Goal: Task Accomplishment & Management: Complete application form

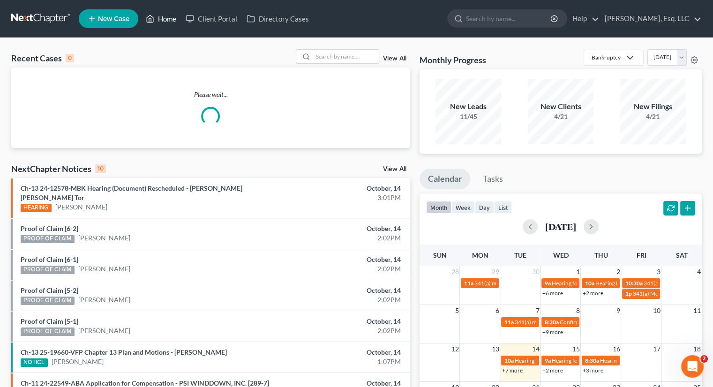
click at [165, 16] on link "Home" at bounding box center [161, 18] width 40 height 17
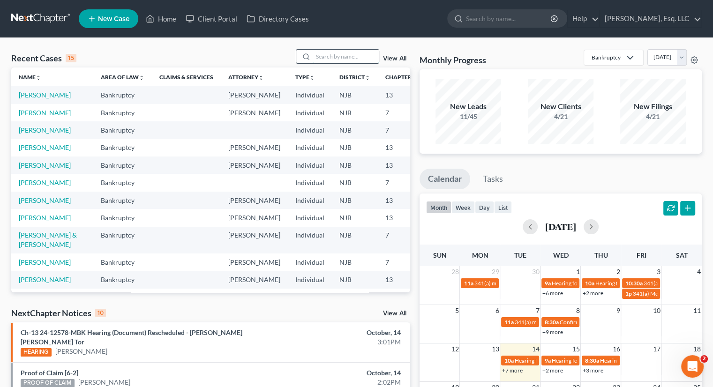
click at [326, 59] on input "search" at bounding box center [346, 57] width 66 height 14
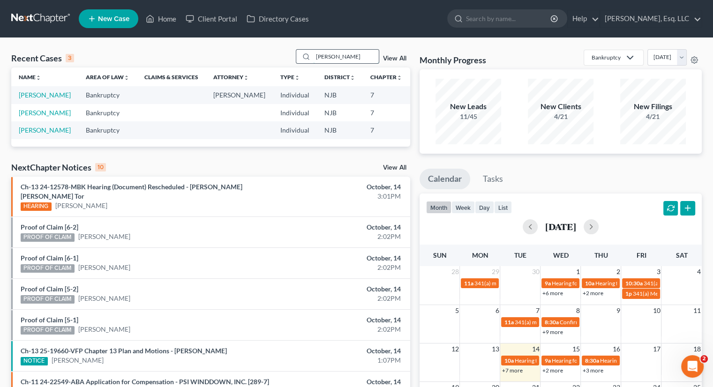
drag, startPoint x: 341, startPoint y: 59, endPoint x: 318, endPoint y: 58, distance: 23.0
click at [318, 58] on input "[PERSON_NAME]" at bounding box center [346, 57] width 66 height 14
type input "[PERSON_NAME]"
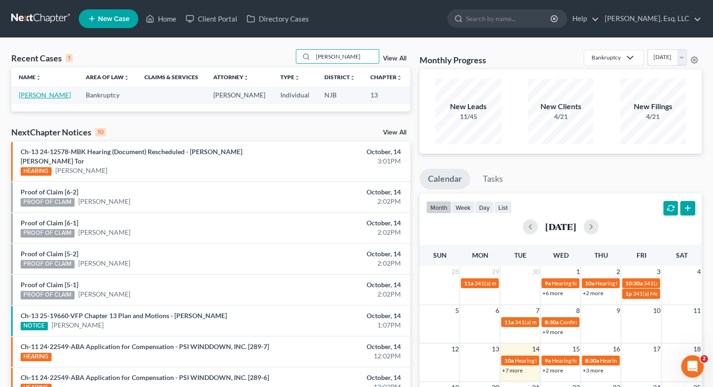
click at [25, 97] on link "[PERSON_NAME]" at bounding box center [45, 95] width 52 height 8
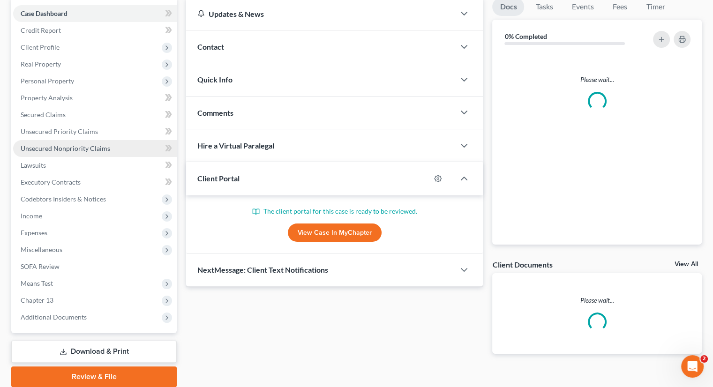
scroll to position [128, 0]
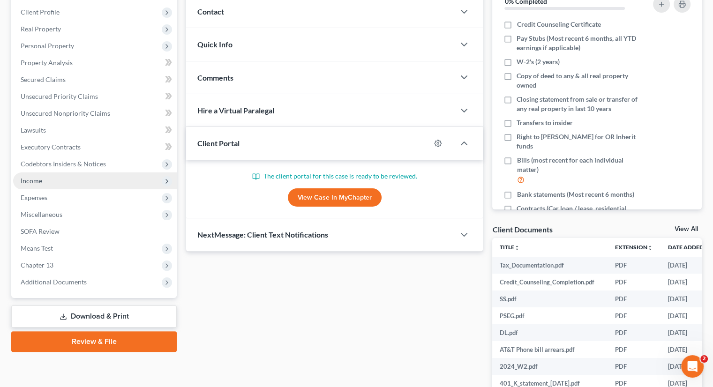
click at [45, 178] on span "Income" at bounding box center [95, 181] width 164 height 17
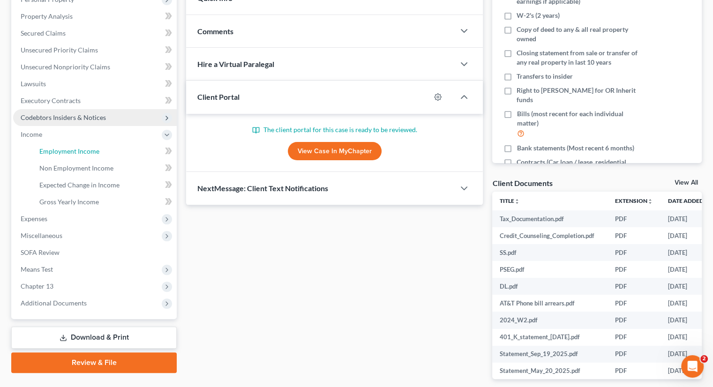
scroll to position [216, 0]
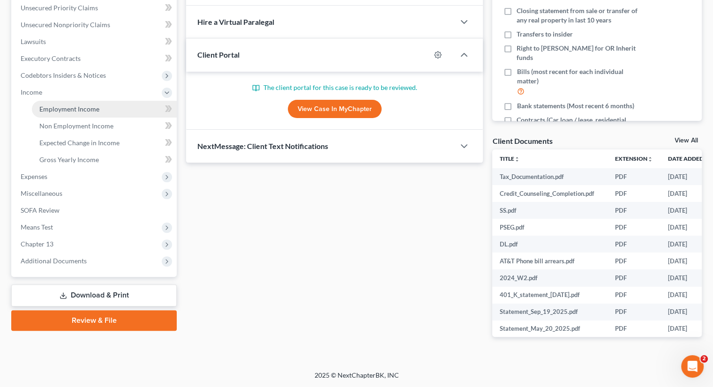
click at [74, 109] on span "Employment Income" at bounding box center [69, 109] width 60 height 8
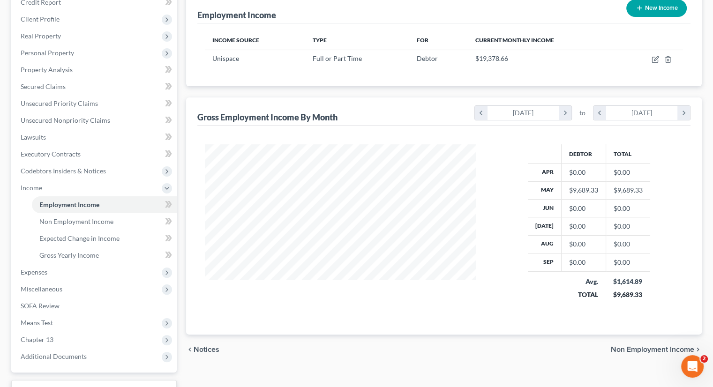
scroll to position [195, 0]
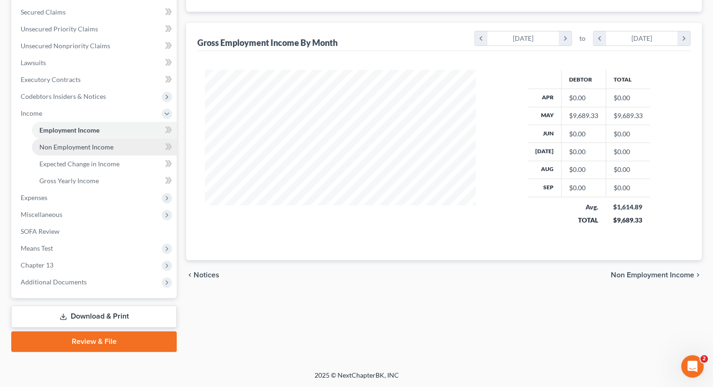
click at [87, 146] on span "Non Employment Income" at bounding box center [76, 147] width 74 height 8
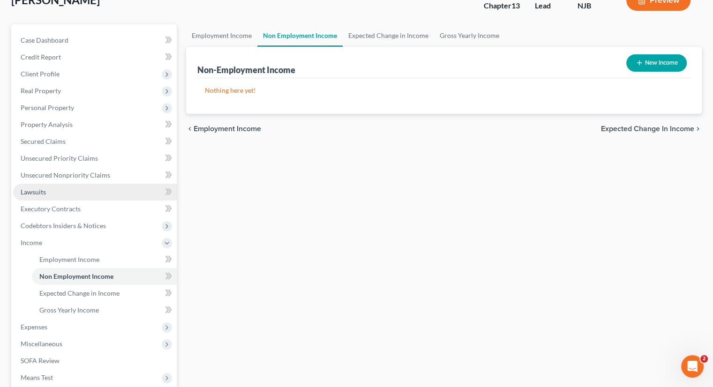
scroll to position [94, 0]
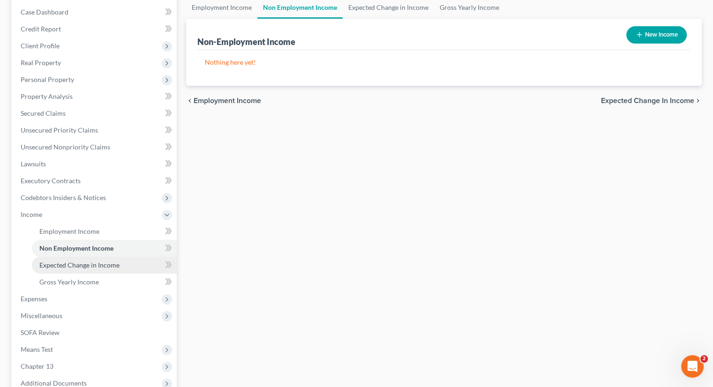
click at [91, 263] on span "Expected Change in Income" at bounding box center [79, 265] width 80 height 8
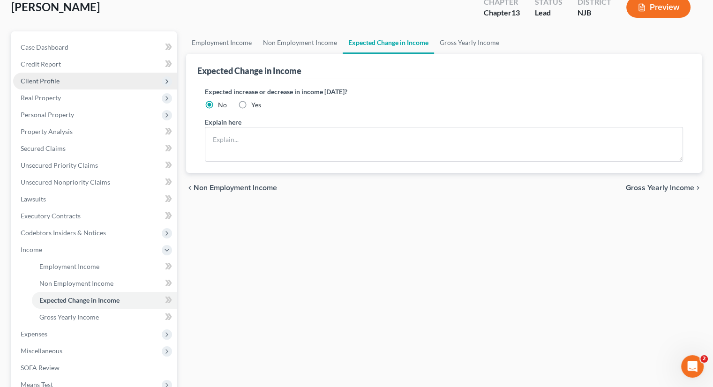
scroll to position [141, 0]
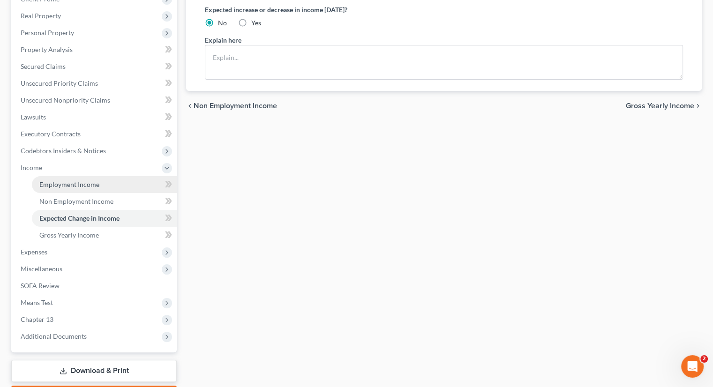
click at [71, 186] on span "Employment Income" at bounding box center [69, 185] width 60 height 8
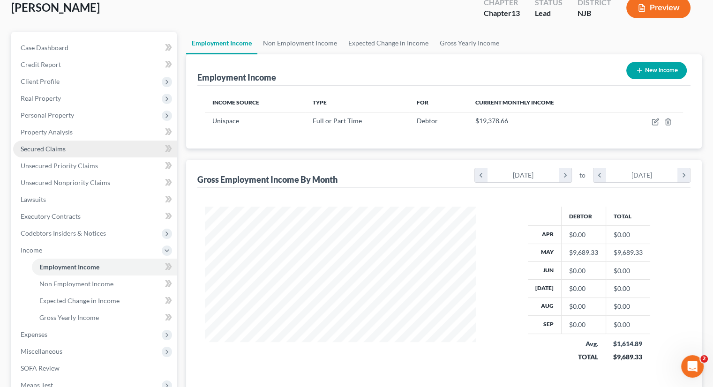
scroll to position [188, 0]
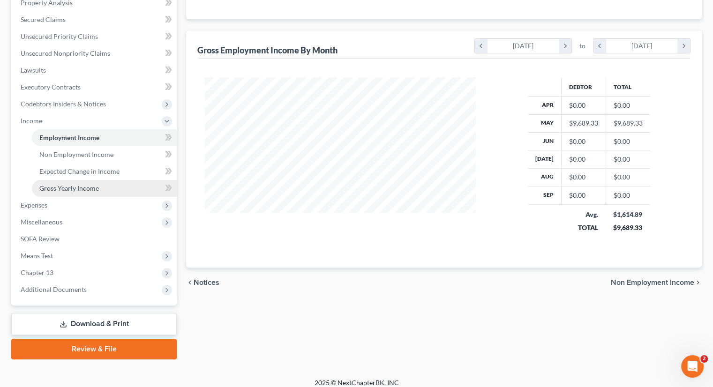
click at [92, 184] on span "Gross Yearly Income" at bounding box center [69, 188] width 60 height 8
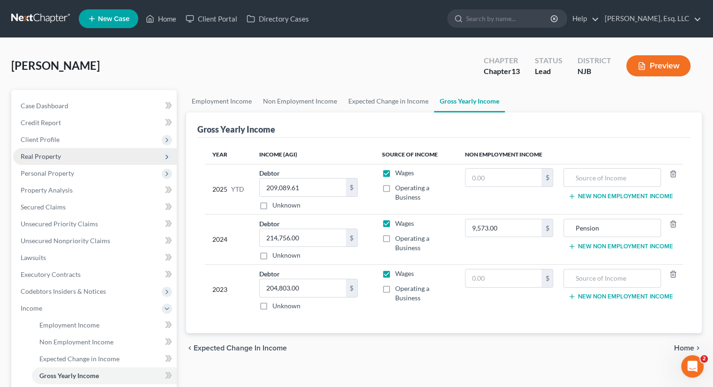
click at [61, 153] on span "Real Property" at bounding box center [95, 156] width 164 height 17
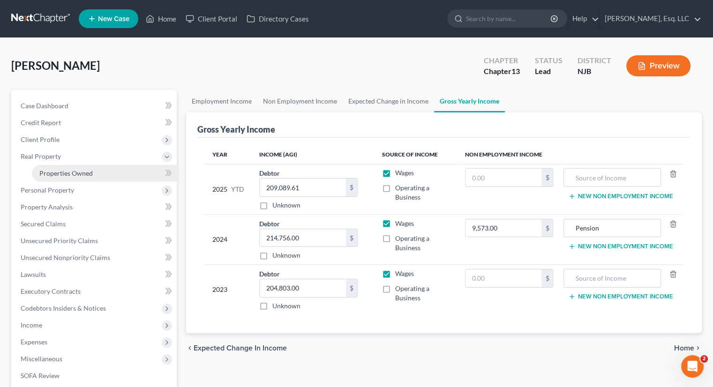
click at [78, 171] on span "Properties Owned" at bounding box center [65, 173] width 53 height 8
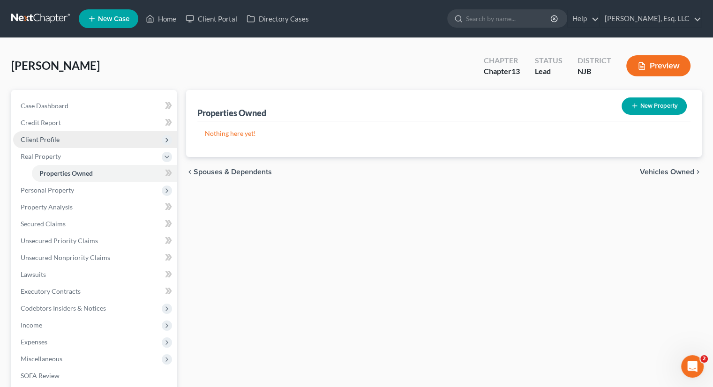
click at [60, 138] on span "Client Profile" at bounding box center [95, 139] width 164 height 17
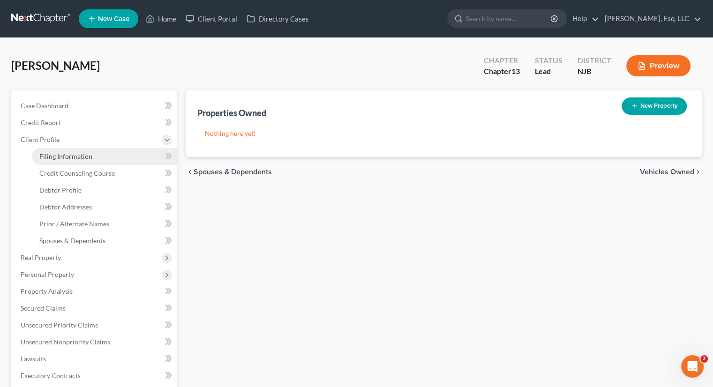
click at [86, 153] on span "Filing Information" at bounding box center [65, 156] width 53 height 8
select select "1"
select select "0"
select select "3"
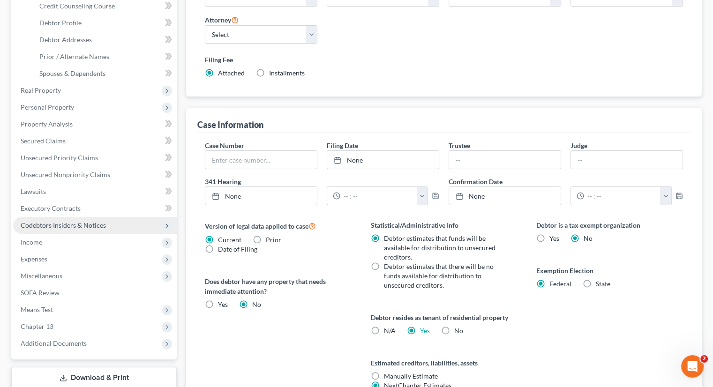
scroll to position [23, 0]
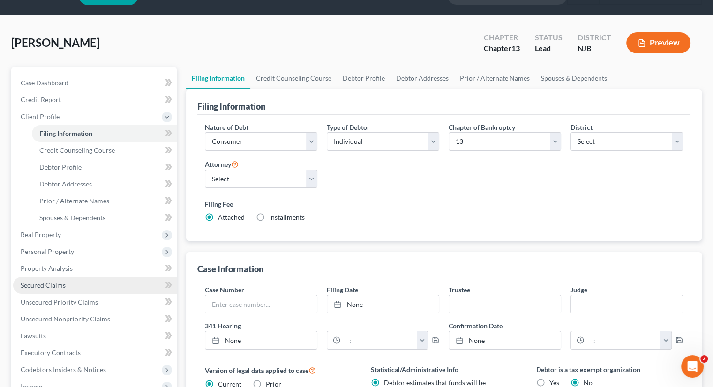
click at [64, 281] on span "Secured Claims" at bounding box center [43, 285] width 45 height 8
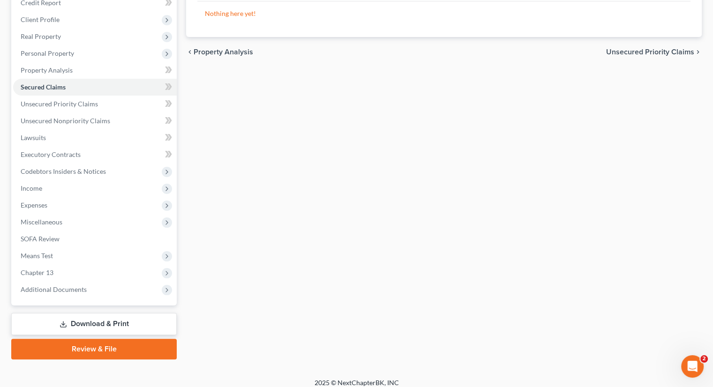
scroll to position [128, 0]
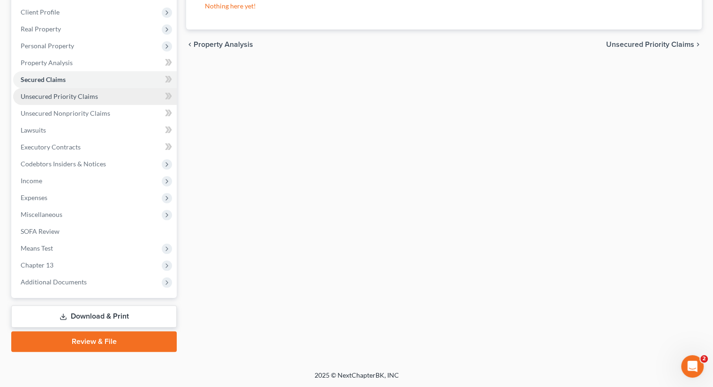
click at [78, 95] on span "Unsecured Priority Claims" at bounding box center [59, 96] width 77 height 8
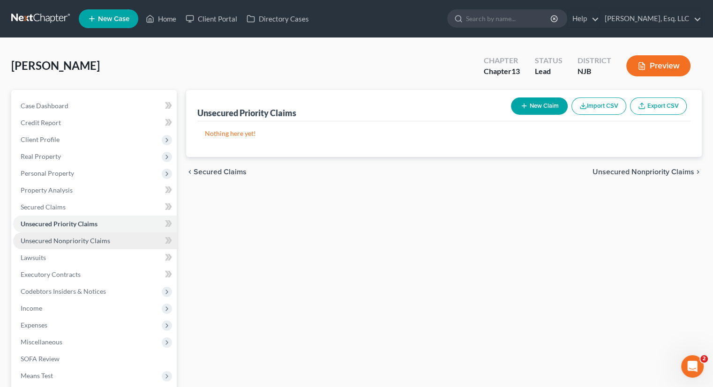
click at [83, 237] on span "Unsecured Nonpriority Claims" at bounding box center [66, 241] width 90 height 8
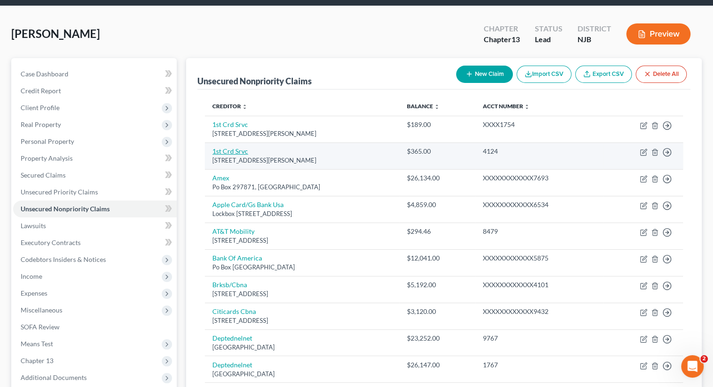
scroll to position [94, 0]
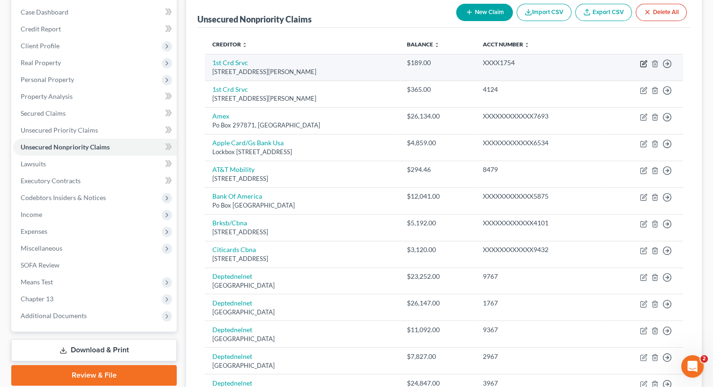
click at [643, 64] on icon "button" at bounding box center [645, 63] width 4 height 4
select select "33"
select select "0"
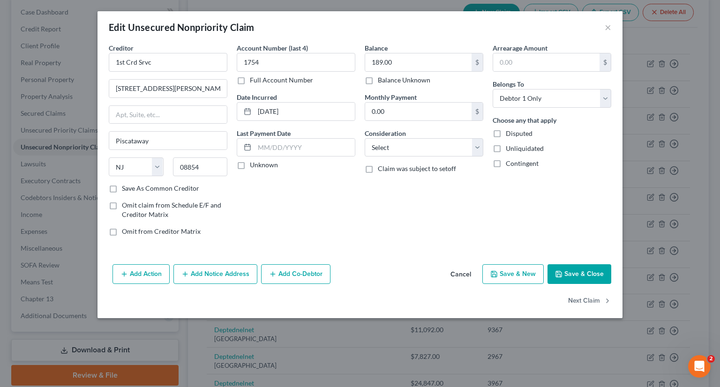
click at [250, 80] on label "Full Account Number" at bounding box center [281, 80] width 63 height 9
click at [254, 80] on input "Full Account Number" at bounding box center [257, 79] width 6 height 6
click at [575, 272] on button "Save & Close" at bounding box center [580, 275] width 64 height 20
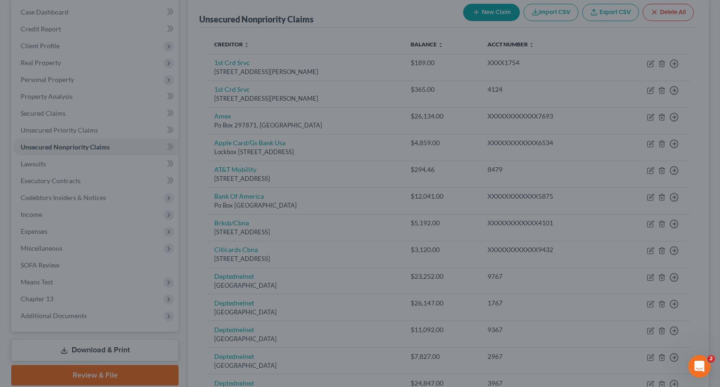
type input "0"
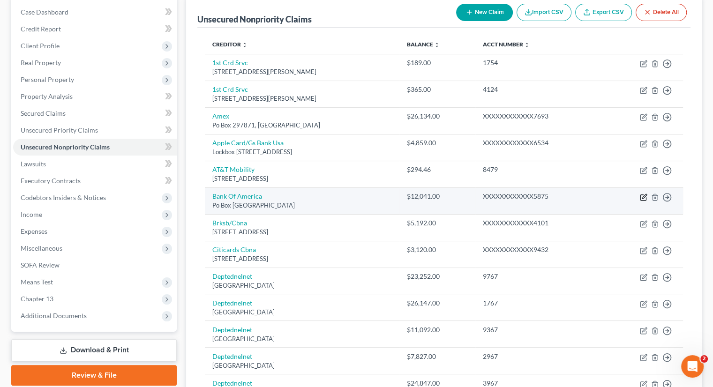
click at [642, 195] on icon "button" at bounding box center [644, 198] width 6 height 6
select select "45"
select select "2"
select select "0"
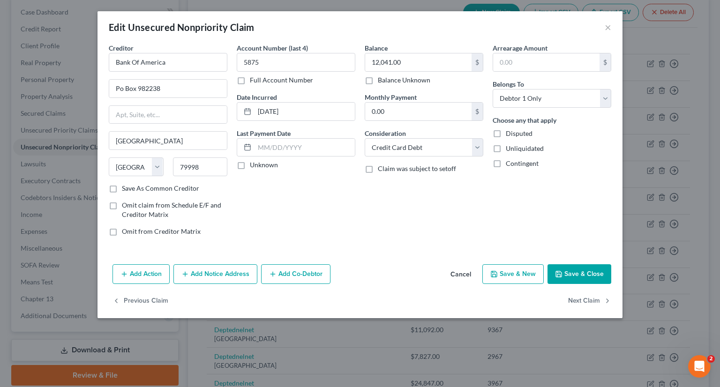
click at [250, 82] on label "Full Account Number" at bounding box center [281, 80] width 63 height 9
click at [254, 82] on input "Full Account Number" at bounding box center [257, 79] width 6 height 6
click at [563, 271] on icon "button" at bounding box center [559, 275] width 8 height 8
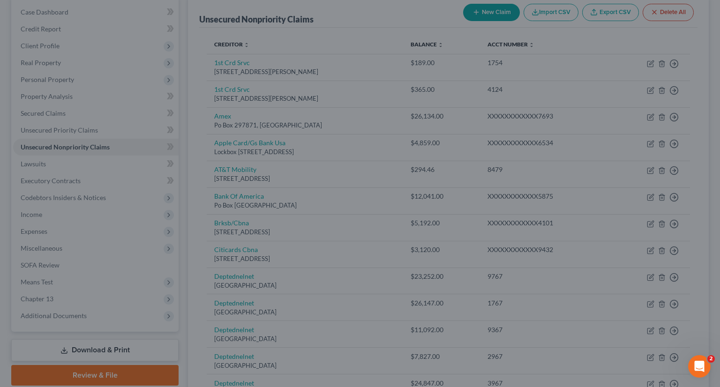
type input "0"
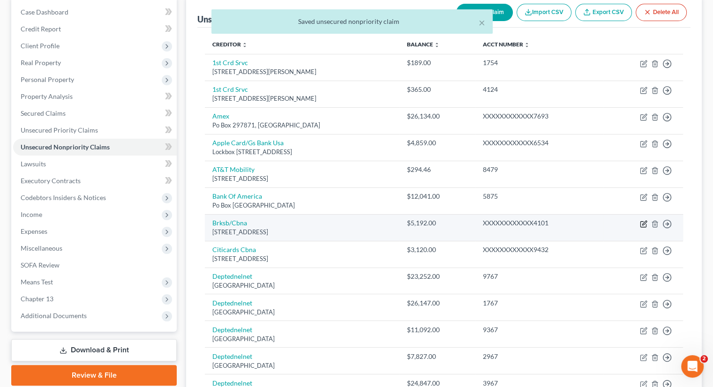
click at [647, 224] on icon "button" at bounding box center [644, 224] width 8 height 8
select select "43"
select select "2"
select select "0"
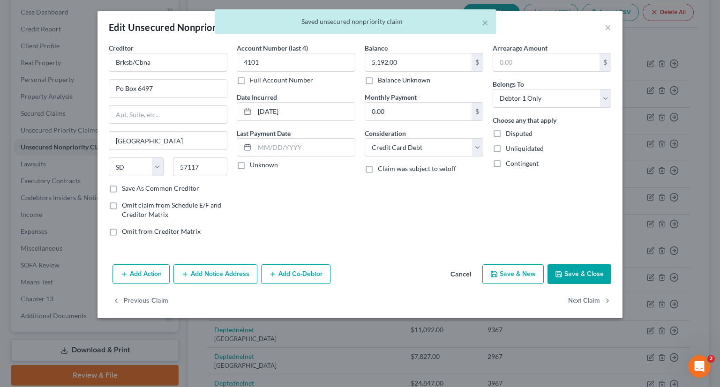
click at [250, 78] on label "Full Account Number" at bounding box center [281, 80] width 63 height 9
click at [254, 78] on input "Full Account Number" at bounding box center [257, 79] width 6 height 6
click at [574, 275] on button "Save & Close" at bounding box center [580, 275] width 64 height 20
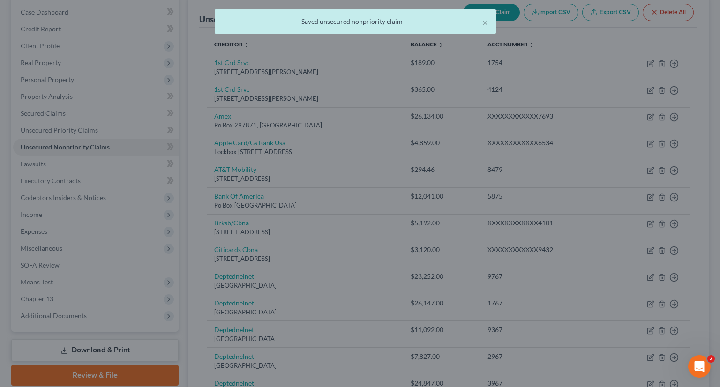
type input "0"
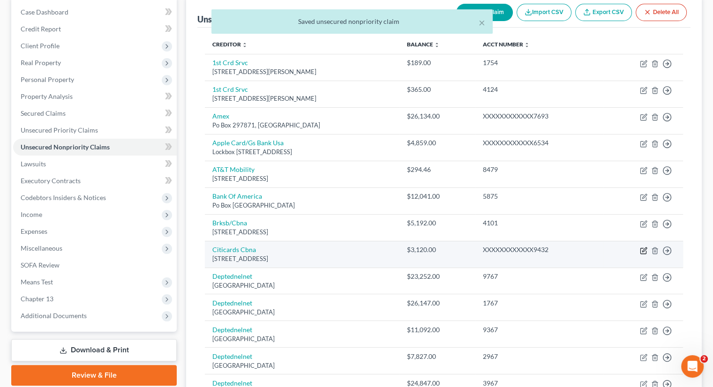
click at [646, 250] on icon "button" at bounding box center [644, 251] width 8 height 8
select select "43"
select select "2"
select select "0"
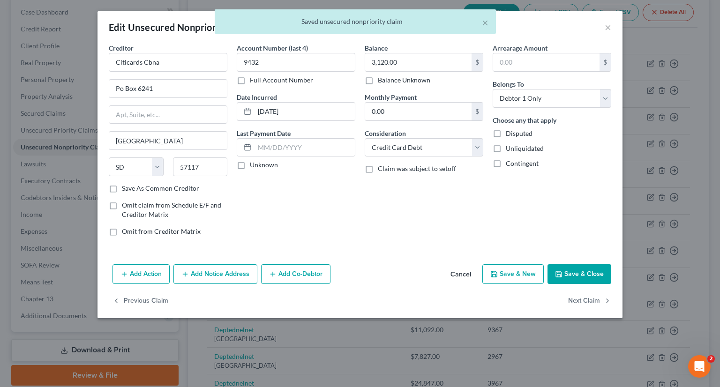
click at [250, 80] on label "Full Account Number" at bounding box center [281, 80] width 63 height 9
click at [254, 80] on input "Full Account Number" at bounding box center [257, 79] width 6 height 6
click at [567, 273] on button "Save & Close" at bounding box center [580, 275] width 64 height 20
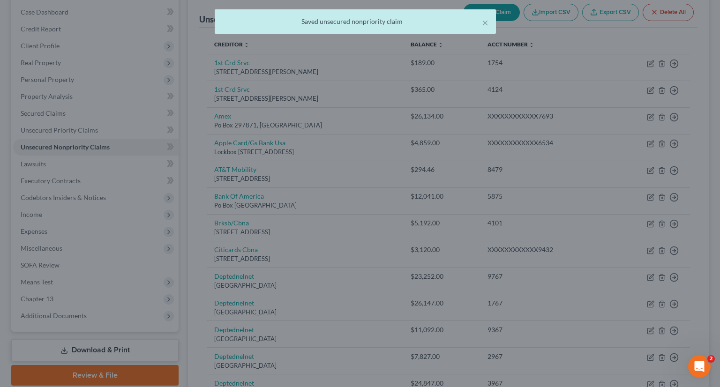
type input "0"
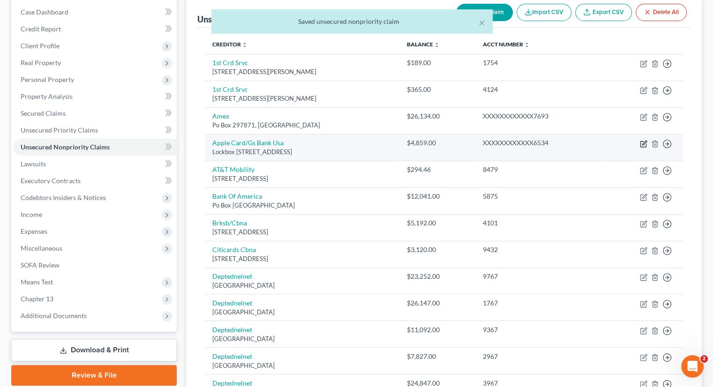
click at [642, 142] on icon "button" at bounding box center [644, 144] width 8 height 8
select select "39"
select select "2"
select select "0"
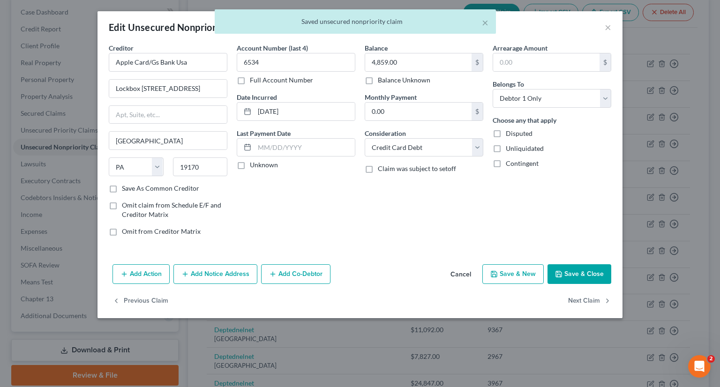
click at [250, 76] on label "Full Account Number" at bounding box center [281, 80] width 63 height 9
click at [254, 76] on input "Full Account Number" at bounding box center [257, 79] width 6 height 6
click at [599, 273] on button "Save & Close" at bounding box center [580, 275] width 64 height 20
type input "0"
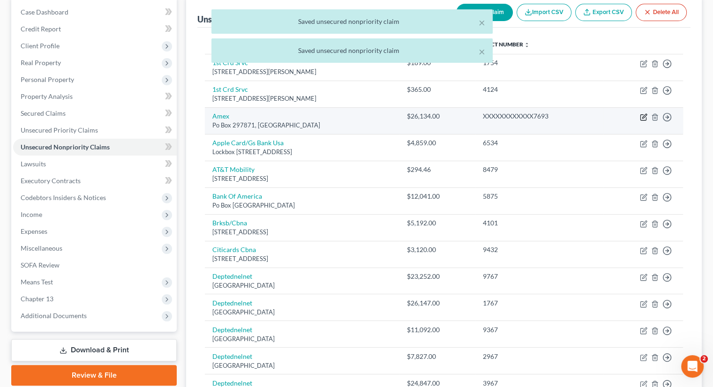
click at [644, 115] on icon "button" at bounding box center [645, 116] width 4 height 4
select select "9"
select select "2"
select select "0"
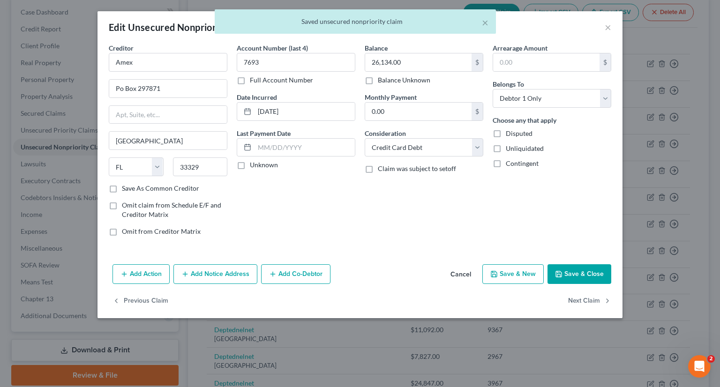
click at [250, 84] on label "Full Account Number" at bounding box center [281, 80] width 63 height 9
click at [254, 82] on input "Full Account Number" at bounding box center [257, 79] width 6 height 6
click at [574, 267] on button "Save & Close" at bounding box center [580, 275] width 64 height 20
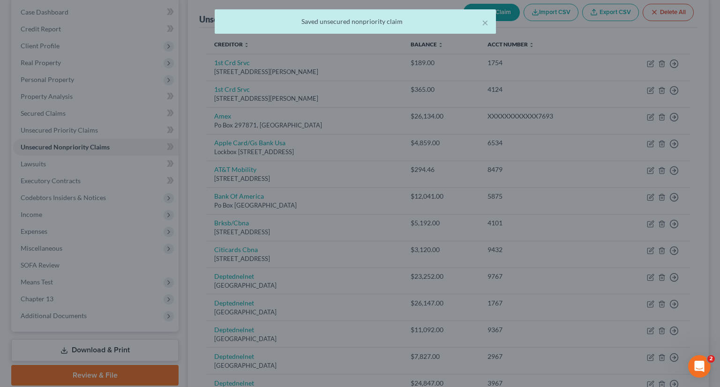
type input "0"
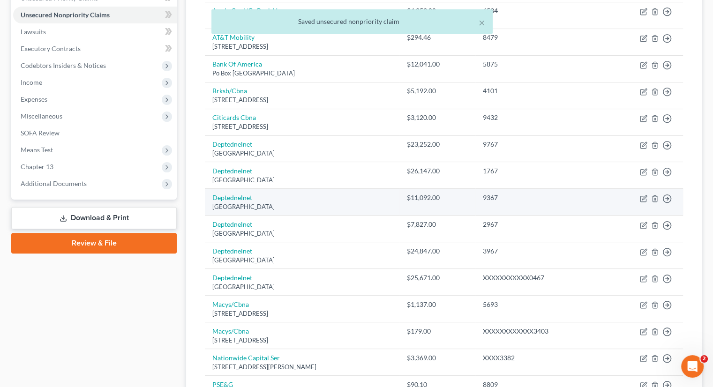
scroll to position [235, 0]
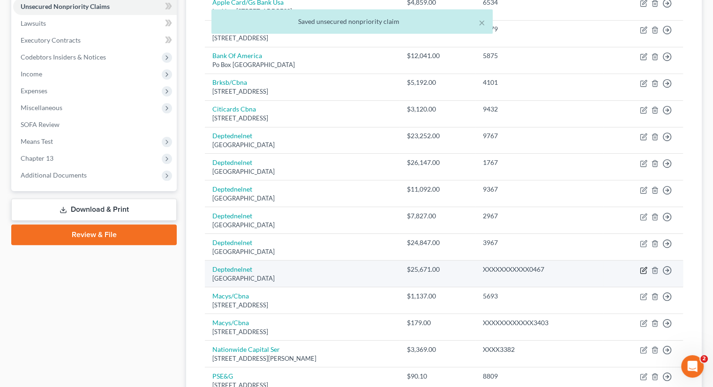
click at [641, 268] on icon "button" at bounding box center [644, 271] width 8 height 8
select select "30"
select select "17"
select select "0"
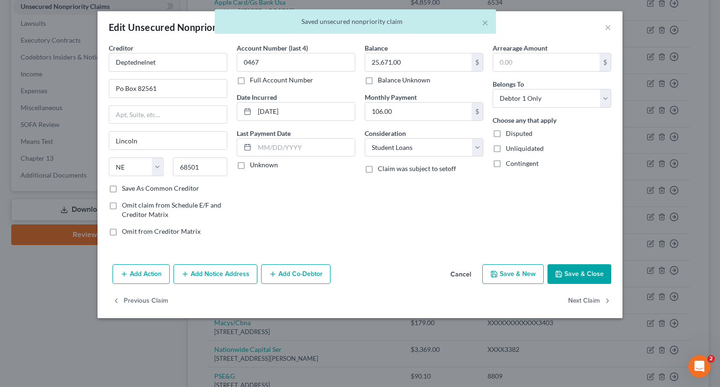
click at [250, 79] on label "Full Account Number" at bounding box center [281, 80] width 63 height 9
click at [254, 79] on input "Full Account Number" at bounding box center [257, 79] width 6 height 6
click at [562, 266] on div "Add Action Add Notice Address Add Co-Debtor Cancel Save & New Save & Close" at bounding box center [360, 276] width 525 height 31
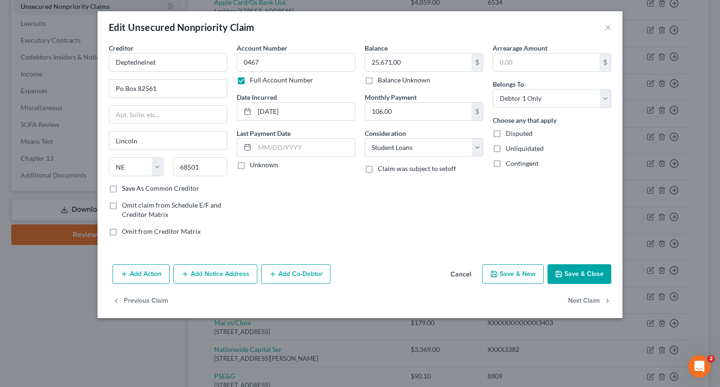
click at [571, 270] on button "Save & Close" at bounding box center [580, 275] width 64 height 20
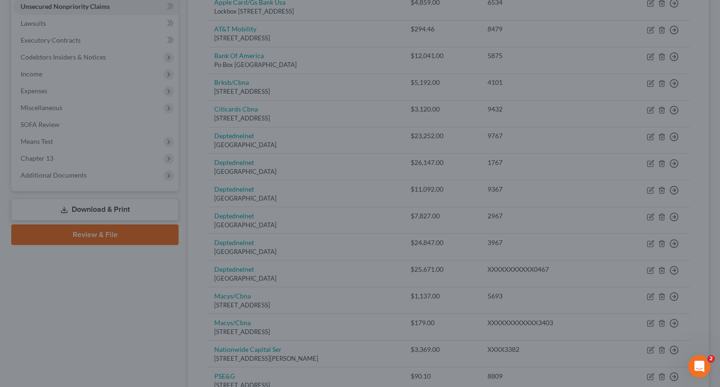
type input "0"
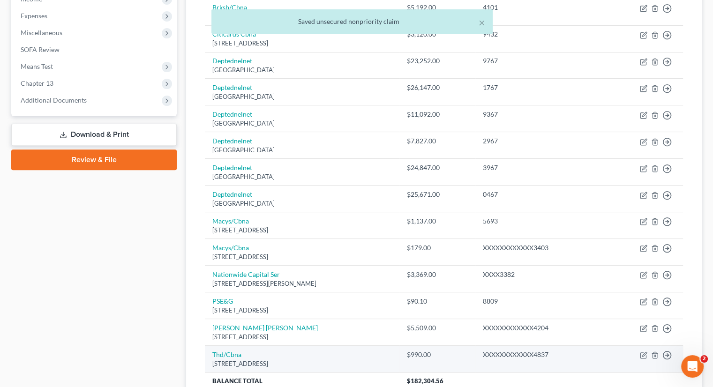
scroll to position [394, 0]
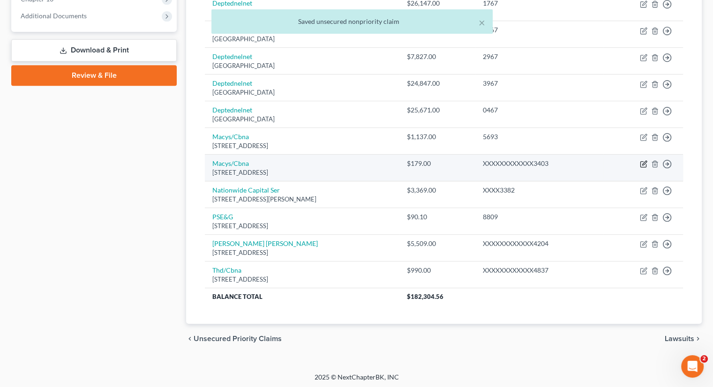
click at [642, 160] on icon "button" at bounding box center [644, 164] width 8 height 8
select select "43"
select select "2"
select select "0"
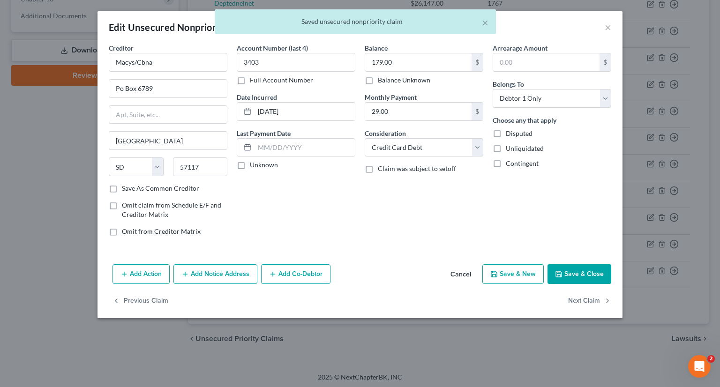
click at [250, 76] on label "Full Account Number" at bounding box center [281, 80] width 63 height 9
click at [254, 76] on input "Full Account Number" at bounding box center [257, 79] width 6 height 6
click at [577, 274] on button "Save & Close" at bounding box center [580, 275] width 64 height 20
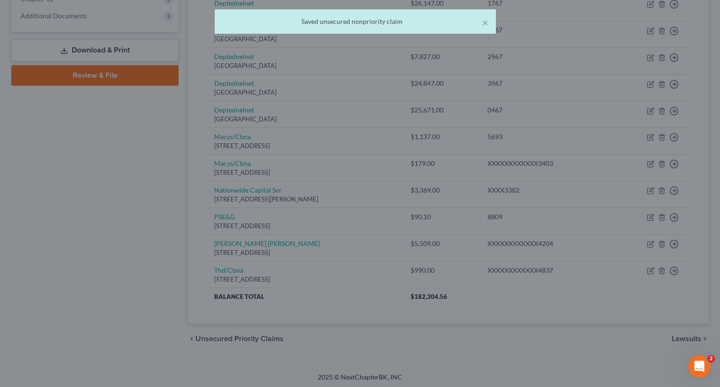
type input "0"
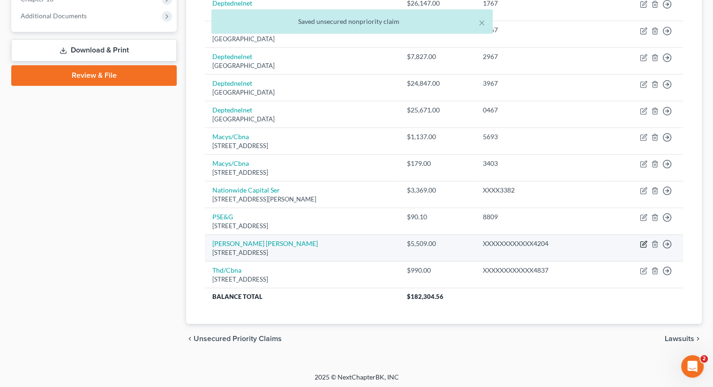
click at [644, 243] on icon "button" at bounding box center [644, 245] width 8 height 8
select select "7"
select select "17"
select select "0"
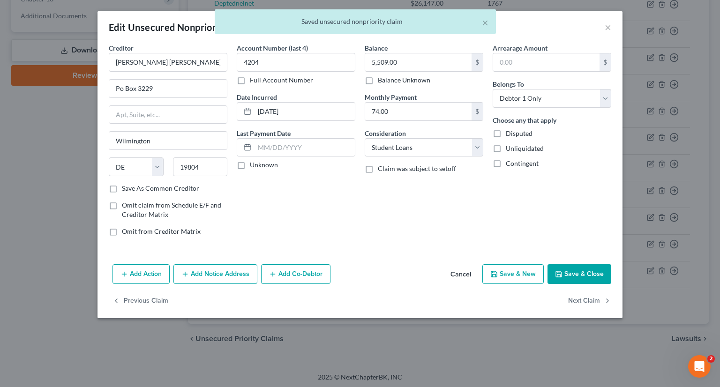
click at [250, 79] on label "Full Account Number" at bounding box center [281, 80] width 63 height 9
click at [254, 79] on input "Full Account Number" at bounding box center [257, 79] width 6 height 6
click at [560, 271] on icon "button" at bounding box center [559, 275] width 8 height 8
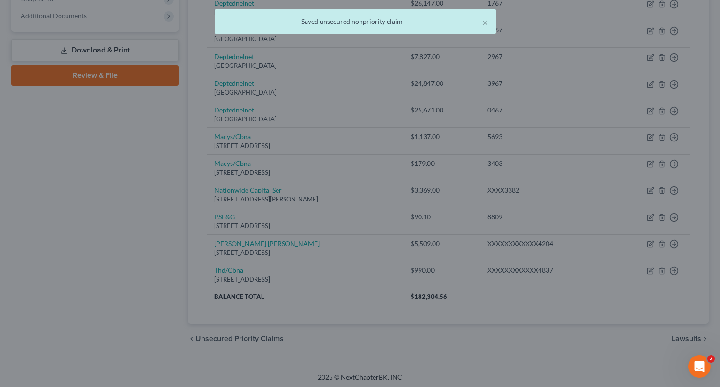
type input "0"
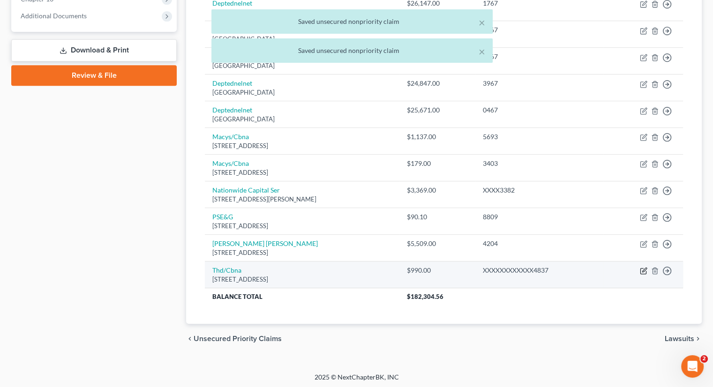
click at [645, 268] on icon "button" at bounding box center [645, 270] width 4 height 4
select select "43"
select select "2"
select select "0"
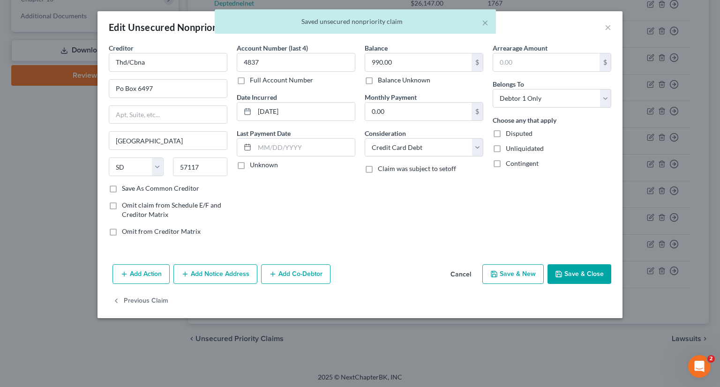
click at [250, 79] on label "Full Account Number" at bounding box center [281, 80] width 63 height 9
click at [254, 79] on input "Full Account Number" at bounding box center [257, 79] width 6 height 6
click at [564, 272] on button "Save & Close" at bounding box center [580, 275] width 64 height 20
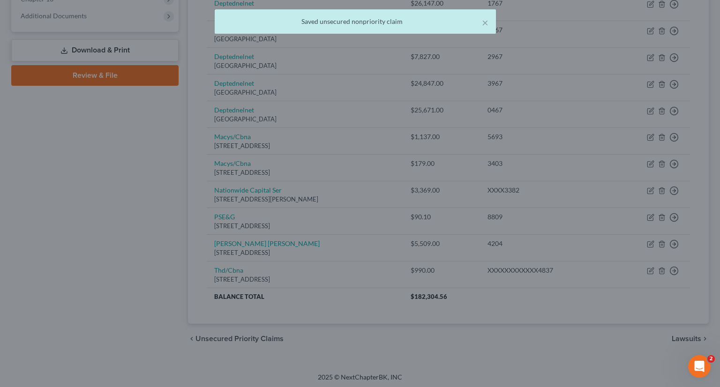
type input "0"
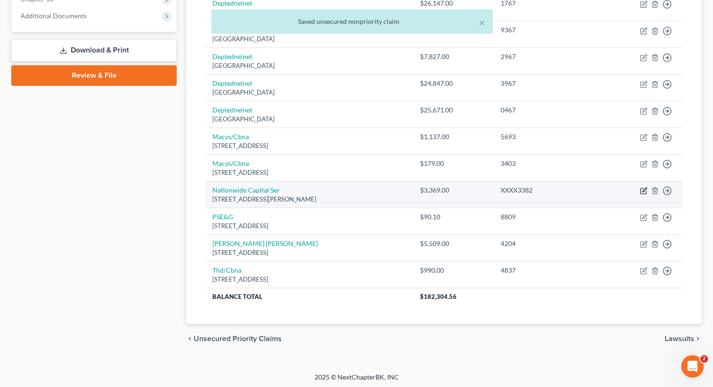
click at [642, 189] on icon "button" at bounding box center [644, 191] width 8 height 8
select select "31"
select select "1"
select select "0"
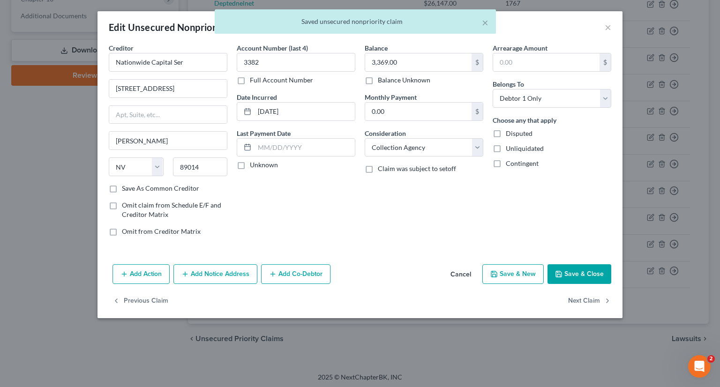
click at [250, 76] on label "Full Account Number" at bounding box center [281, 80] width 63 height 9
click at [254, 76] on input "Full Account Number" at bounding box center [257, 79] width 6 height 6
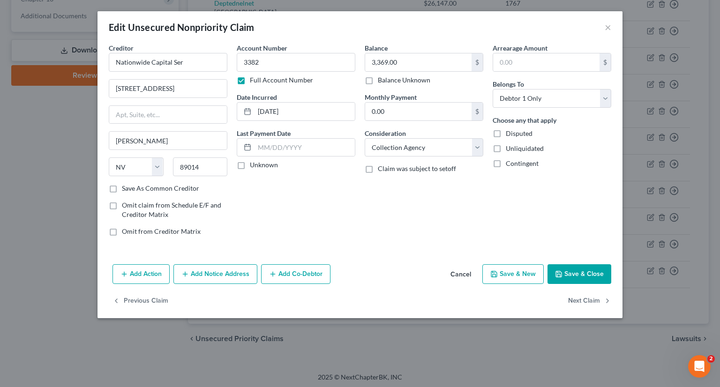
click at [572, 275] on button "Save & Close" at bounding box center [580, 275] width 64 height 20
type input "0"
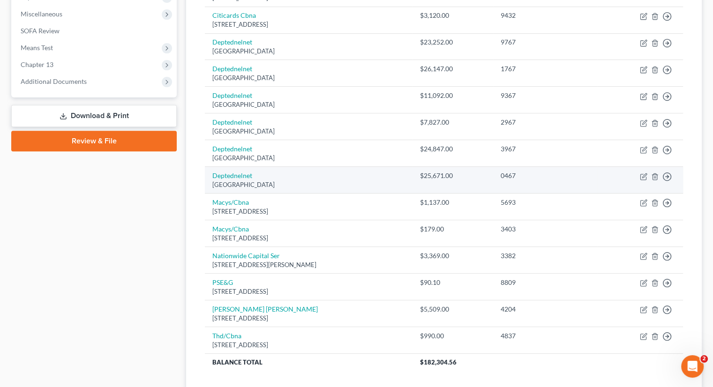
scroll to position [141, 0]
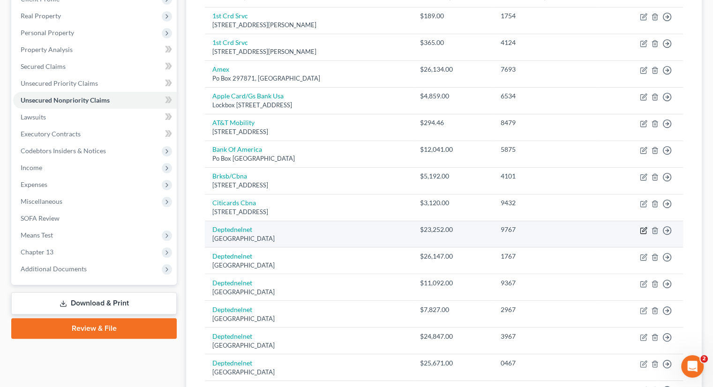
click at [644, 229] on icon "button" at bounding box center [645, 229] width 4 height 4
select select "30"
select select "17"
select select "0"
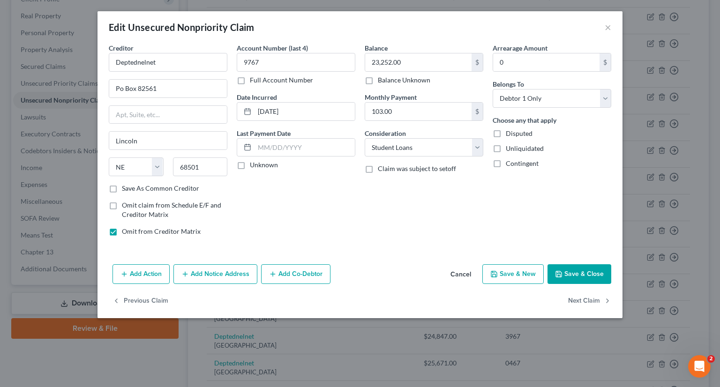
click at [568, 270] on button "Save & Close" at bounding box center [580, 275] width 64 height 20
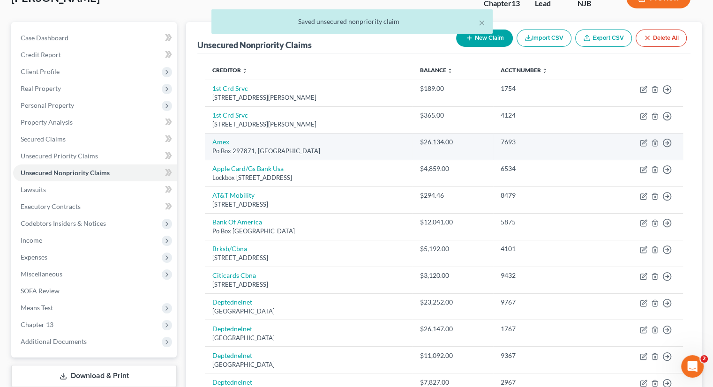
scroll to position [0, 0]
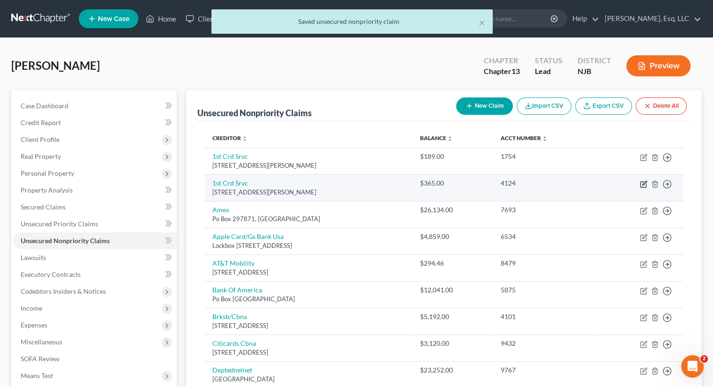
click at [642, 181] on icon "button" at bounding box center [644, 185] width 8 height 8
select select "33"
select select "0"
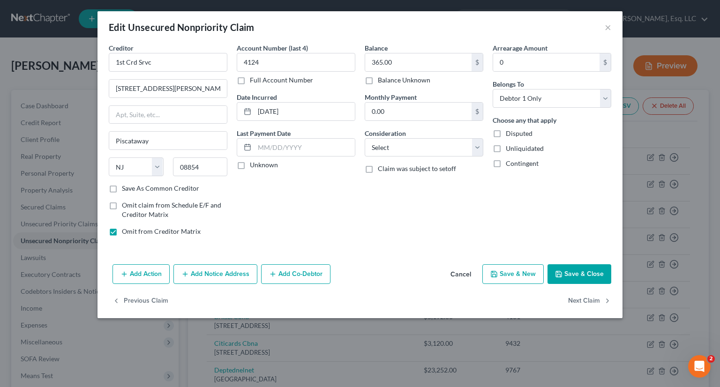
click at [586, 268] on button "Save & Close" at bounding box center [580, 275] width 64 height 20
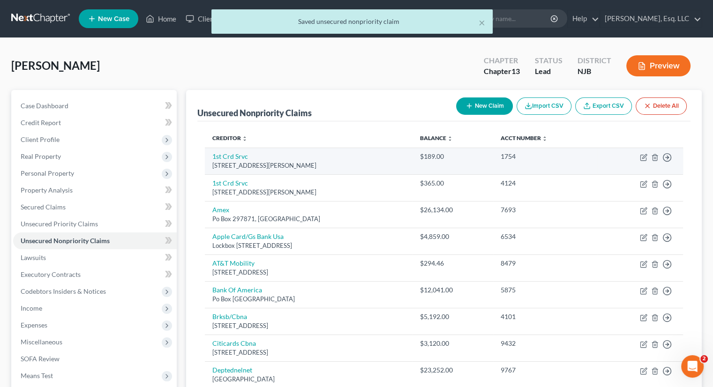
click at [639, 157] on td "Move to D Move to E Move to G Move to Notice Only" at bounding box center [640, 161] width 85 height 27
click at [642, 157] on icon "button" at bounding box center [644, 158] width 8 height 8
select select "33"
select select "0"
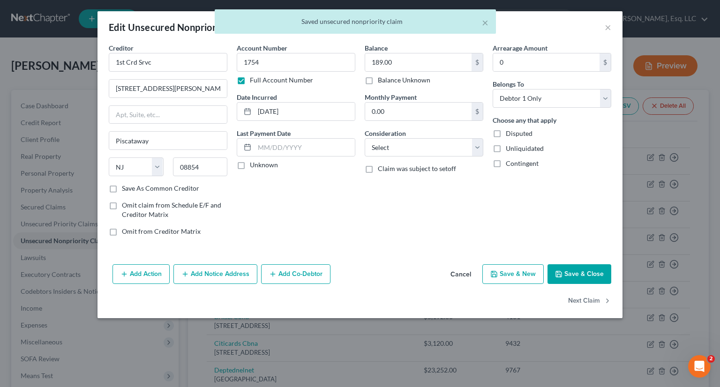
click at [599, 275] on button "Save & Close" at bounding box center [580, 275] width 64 height 20
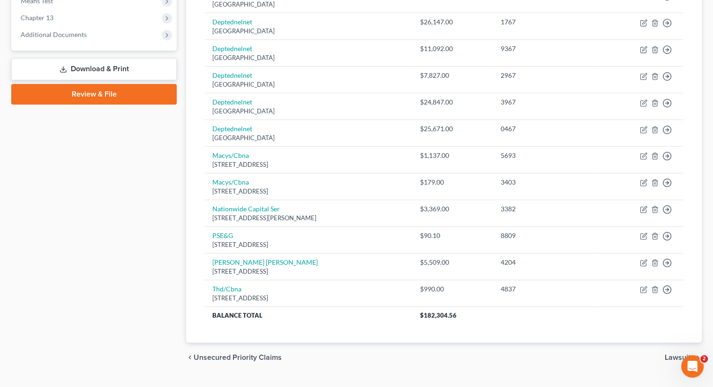
scroll to position [188, 0]
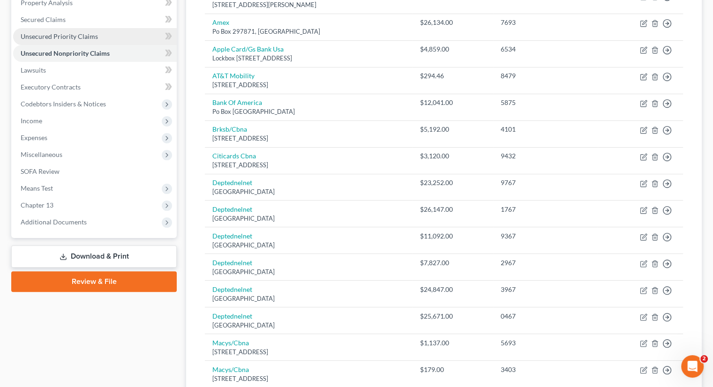
click at [86, 35] on span "Unsecured Priority Claims" at bounding box center [59, 36] width 77 height 8
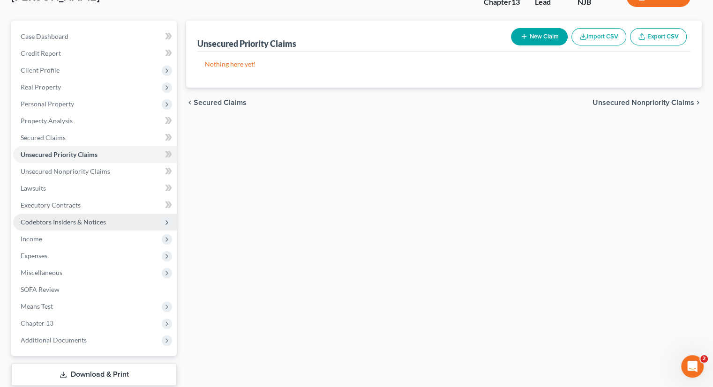
scroll to position [128, 0]
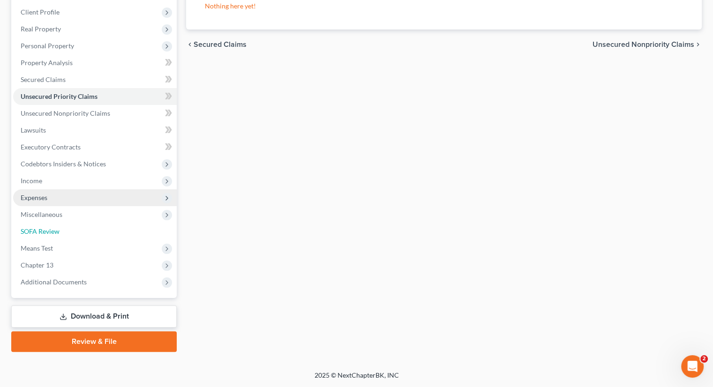
click at [55, 229] on span "SOFA Review" at bounding box center [40, 231] width 39 height 8
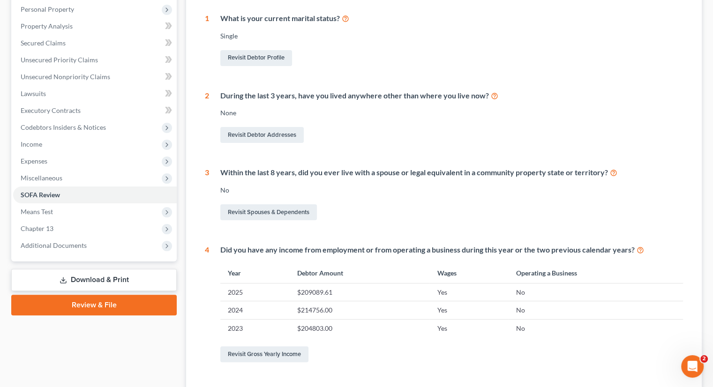
scroll to position [159, 0]
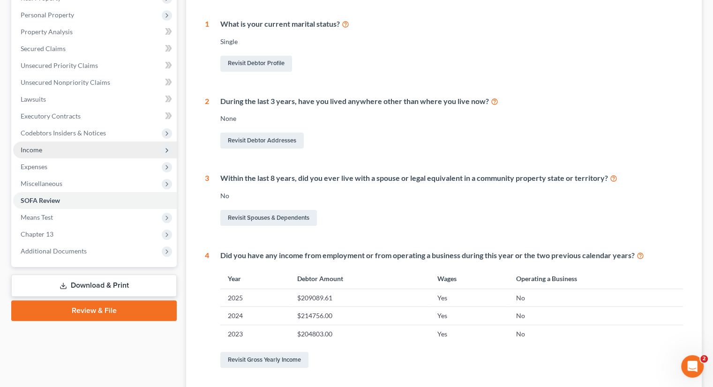
click at [48, 144] on span "Income" at bounding box center [95, 150] width 164 height 17
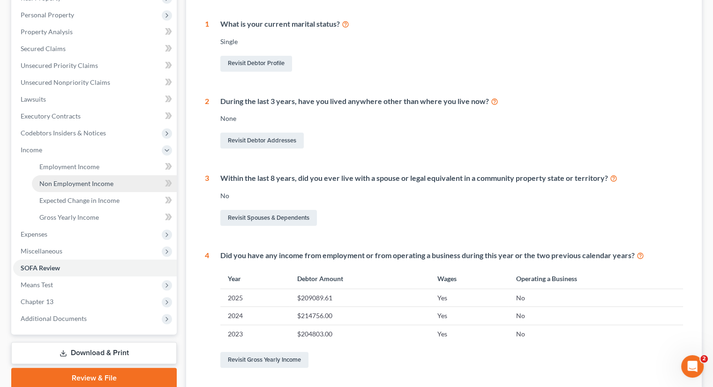
click at [83, 183] on span "Non Employment Income" at bounding box center [76, 184] width 74 height 8
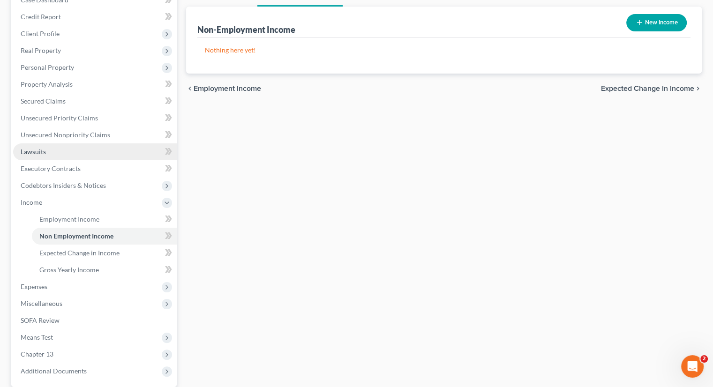
scroll to position [188, 0]
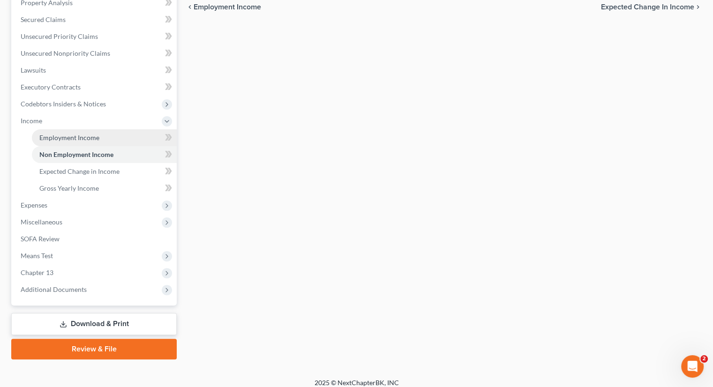
click at [90, 136] on span "Employment Income" at bounding box center [69, 138] width 60 height 8
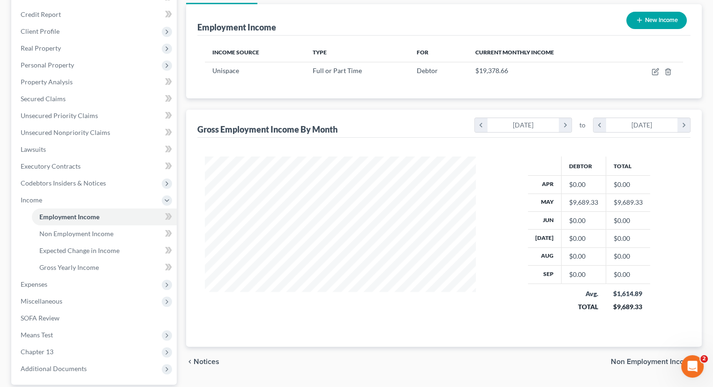
scroll to position [195, 0]
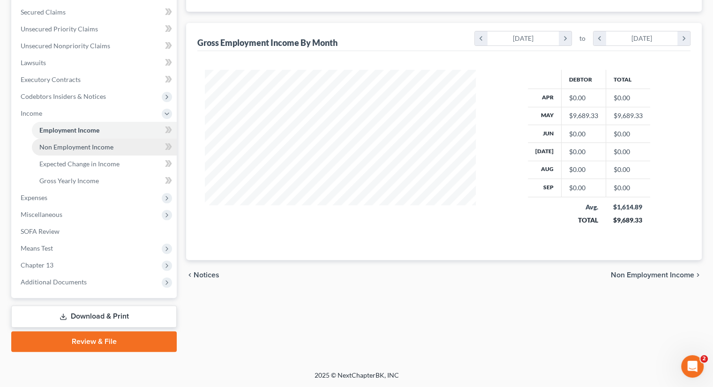
click at [101, 143] on span "Non Employment Income" at bounding box center [76, 147] width 74 height 8
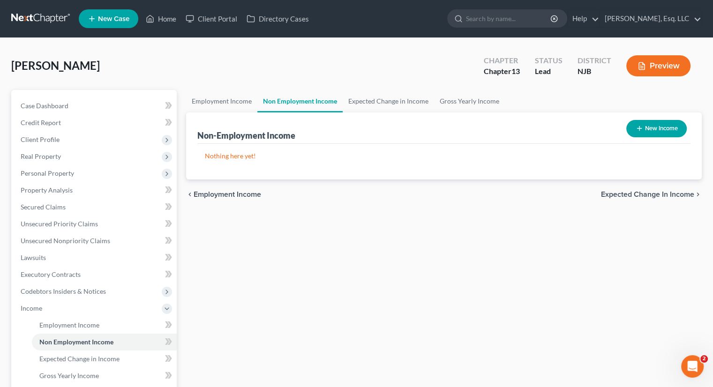
click at [663, 127] on button "New Income" at bounding box center [657, 128] width 61 height 17
select select "0"
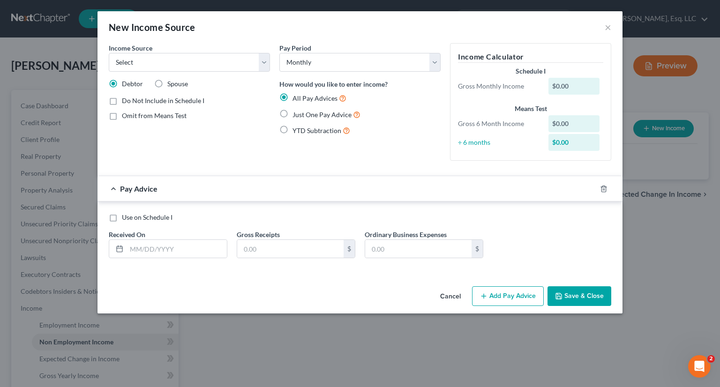
click at [293, 114] on label "Just One Pay Advice" at bounding box center [327, 114] width 68 height 11
click at [296, 114] on input "Just One Pay Advice" at bounding box center [299, 112] width 6 height 6
radio input "true"
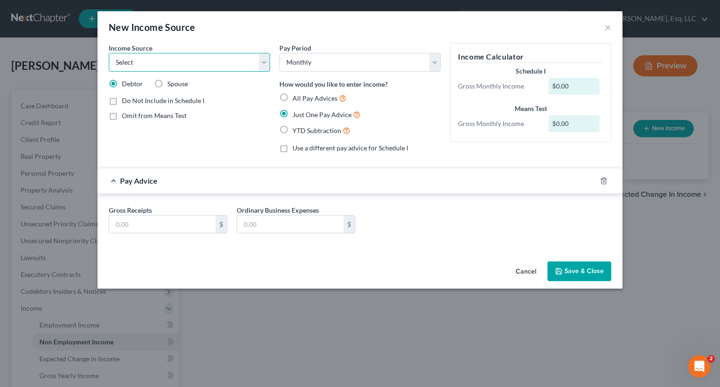
click at [227, 65] on select "Select Unemployment Disability (from employer) Pension Retirement Social Securi…" at bounding box center [189, 62] width 161 height 19
select select "13"
click at [109, 53] on select "Select Unemployment Disability (from employer) Pension Retirement Social Securi…" at bounding box center [189, 62] width 161 height 19
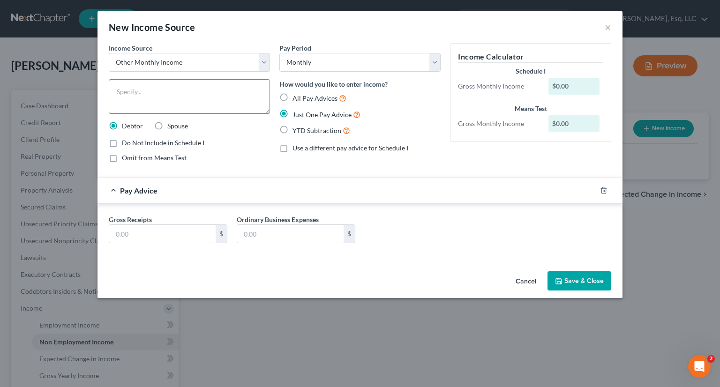
click at [143, 91] on textarea at bounding box center [189, 96] width 161 height 35
click at [132, 91] on textarea "$4234 fed refund and $50 state refund for 2024 = $4234" at bounding box center [189, 96] width 161 height 35
click at [136, 96] on textarea "$4184 fed refund and $50 state refund for 2024 = $4234" at bounding box center [189, 96] width 161 height 35
type textarea "$4184 fed refund and $50 state refund for 2024 = $4234 / 12 = $353/mo"
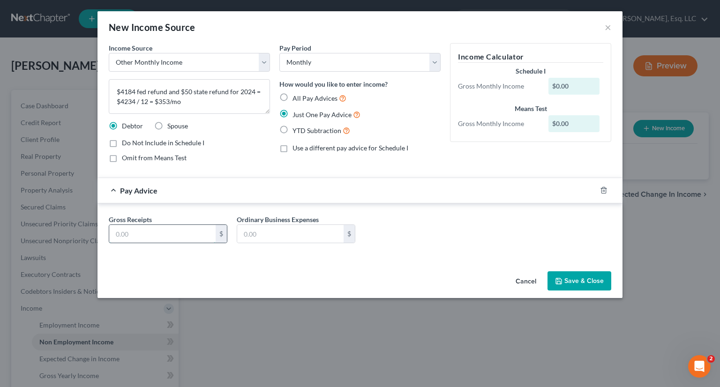
click at [124, 233] on input "text" at bounding box center [162, 234] width 106 height 18
type input "353."
type input "0."
click at [580, 286] on button "Save & Close" at bounding box center [580, 282] width 64 height 20
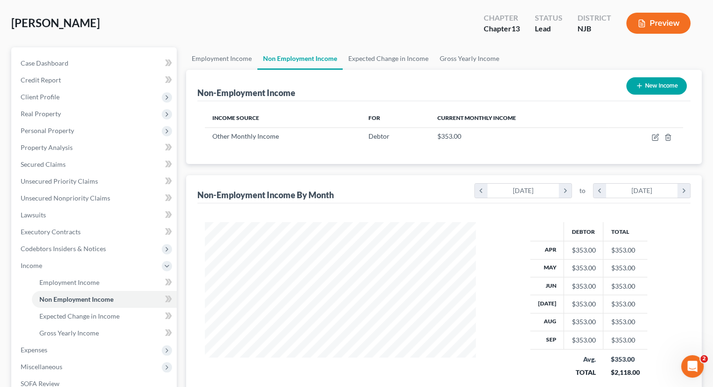
scroll to position [94, 0]
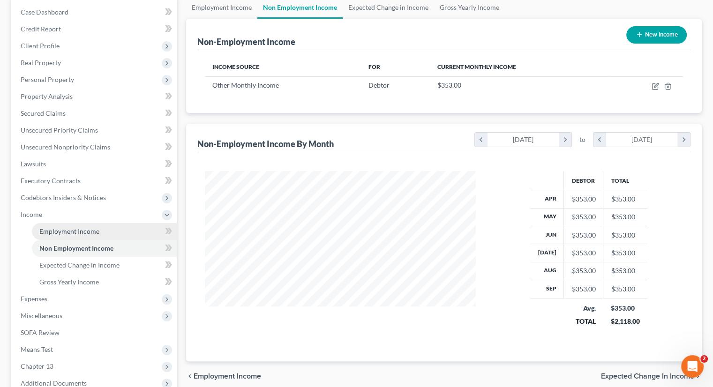
click at [76, 225] on link "Employment Income" at bounding box center [104, 231] width 145 height 17
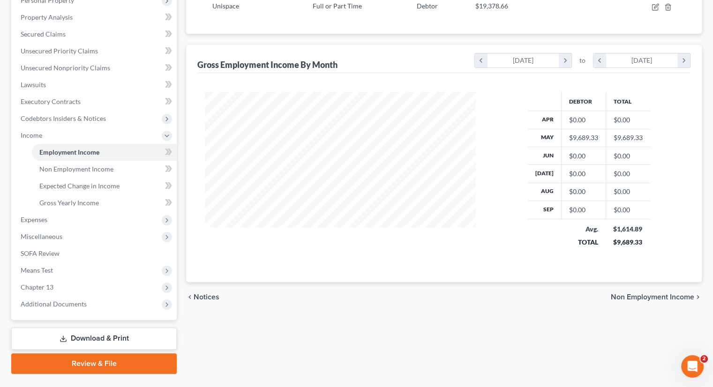
scroll to position [188, 0]
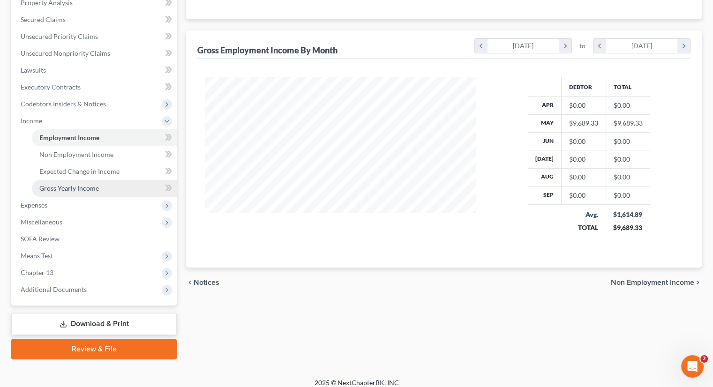
click at [96, 186] on span "Gross Yearly Income" at bounding box center [69, 188] width 60 height 8
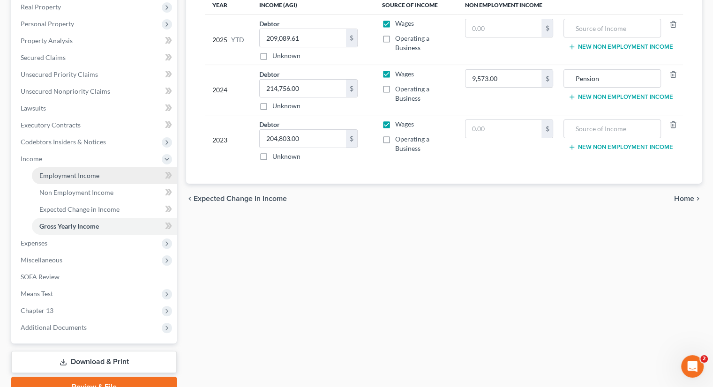
scroll to position [195, 0]
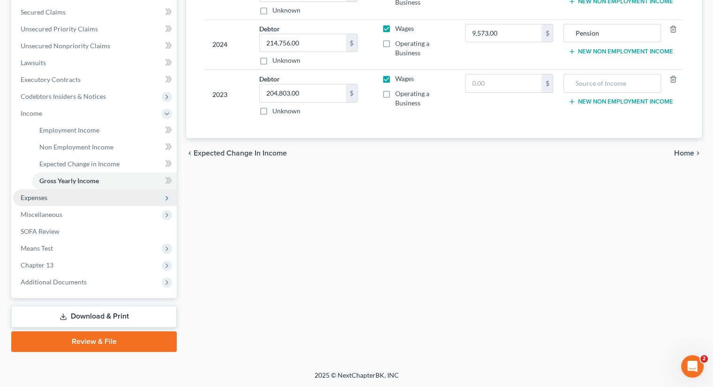
click at [56, 197] on span "Expenses" at bounding box center [95, 197] width 164 height 17
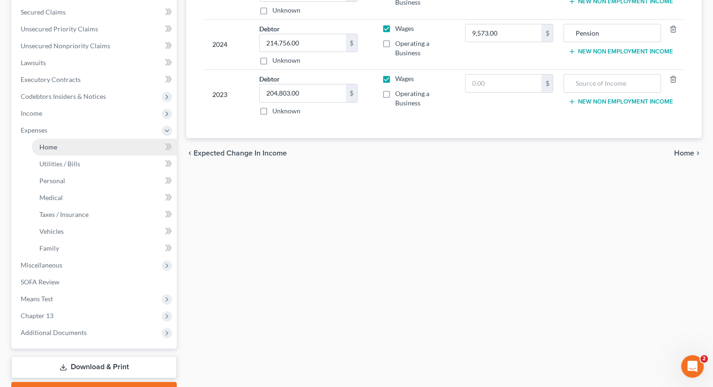
click at [76, 145] on link "Home" at bounding box center [104, 147] width 145 height 17
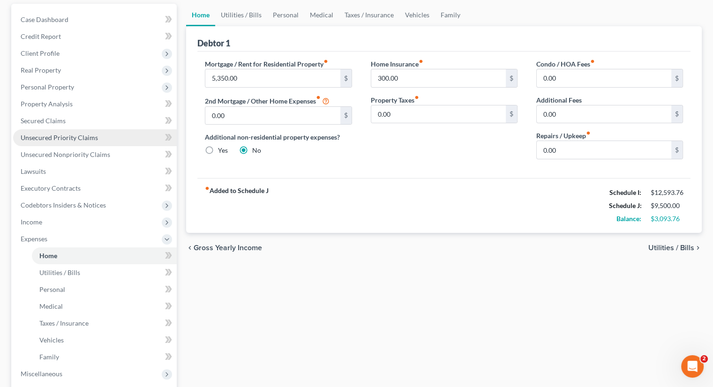
scroll to position [141, 0]
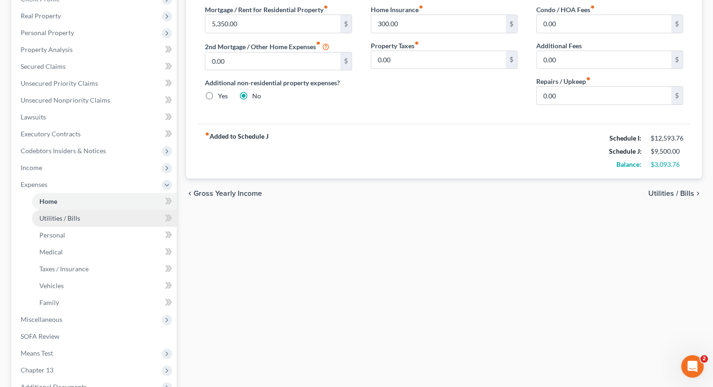
click at [69, 218] on span "Utilities / Bills" at bounding box center [59, 218] width 41 height 8
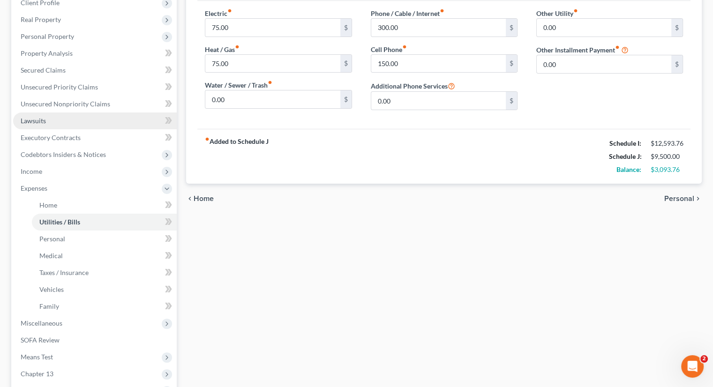
scroll to position [235, 0]
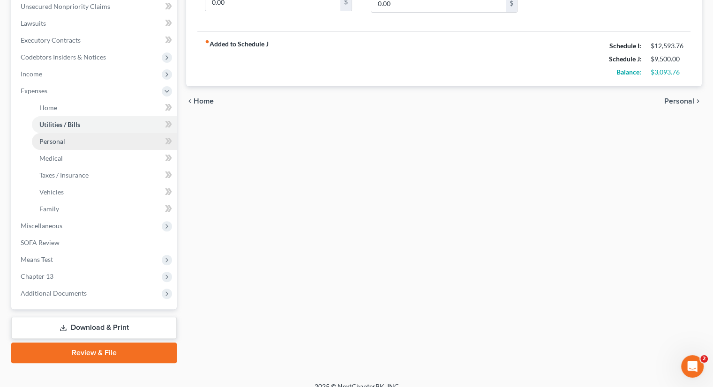
click at [73, 141] on link "Personal" at bounding box center [104, 141] width 145 height 17
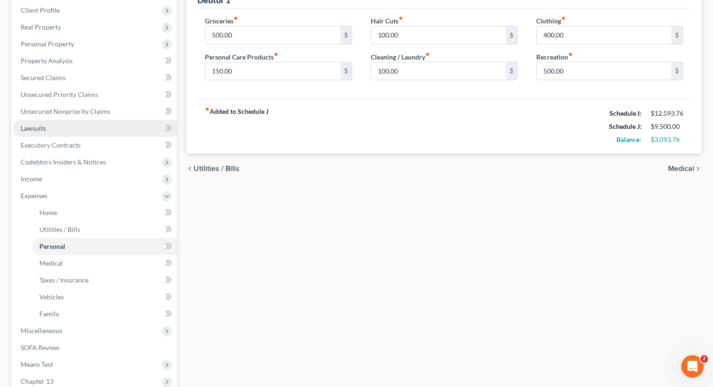
scroll to position [235, 0]
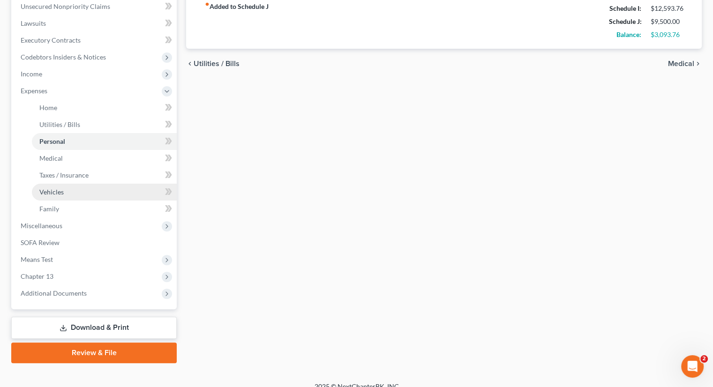
click at [63, 194] on span "Vehicles" at bounding box center [51, 192] width 24 height 8
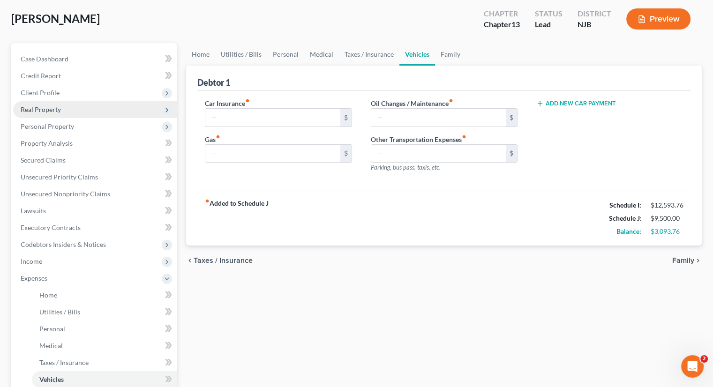
scroll to position [246, 0]
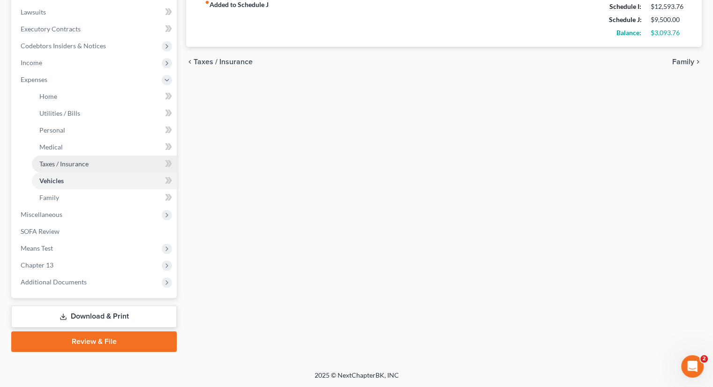
click at [75, 162] on span "Taxes / Insurance" at bounding box center [63, 164] width 49 height 8
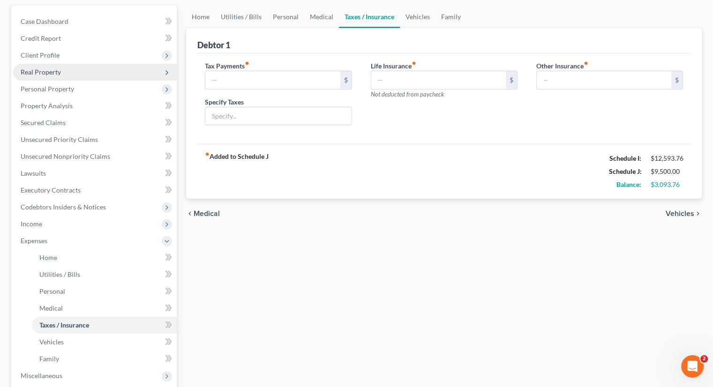
scroll to position [141, 0]
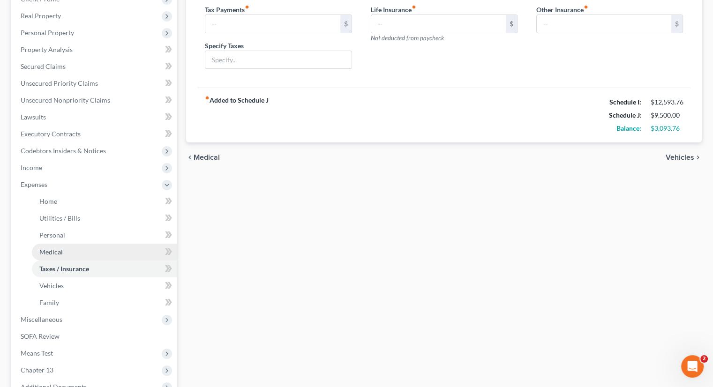
click at [65, 247] on link "Medical" at bounding box center [104, 252] width 145 height 17
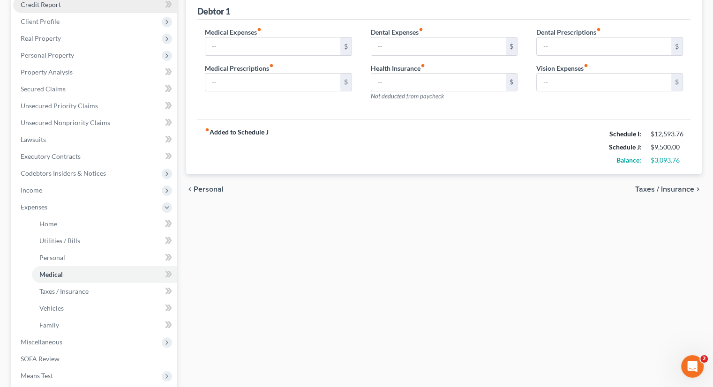
scroll to position [235, 0]
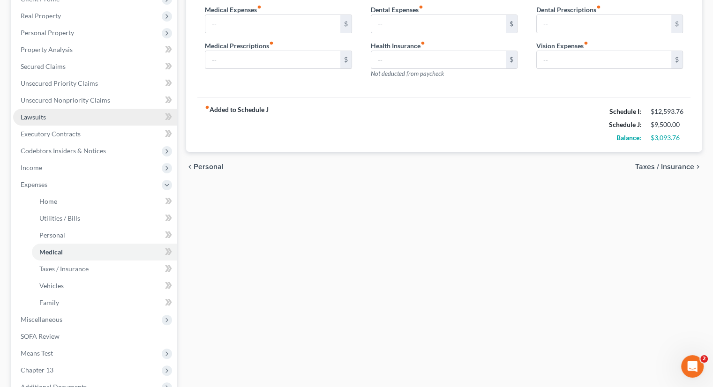
click at [43, 116] on span "Lawsuits" at bounding box center [33, 117] width 25 height 8
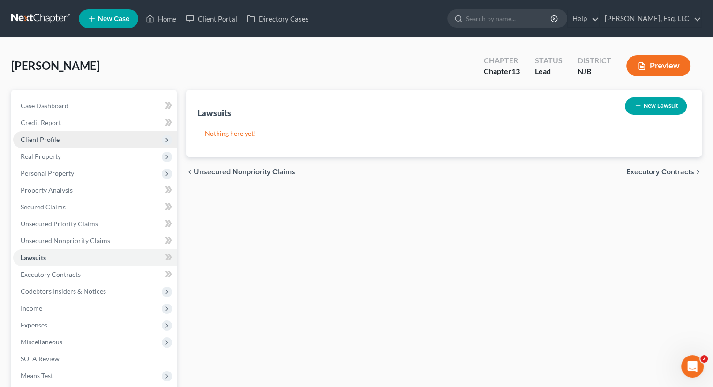
click at [44, 137] on span "Client Profile" at bounding box center [40, 140] width 39 height 8
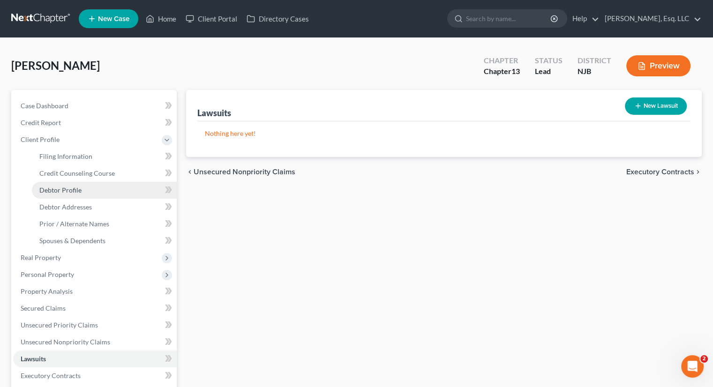
click at [69, 187] on span "Debtor Profile" at bounding box center [60, 190] width 42 height 8
select select "0"
select select "1"
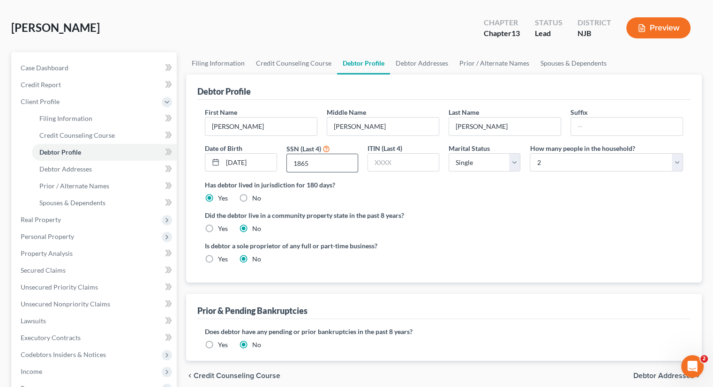
scroll to position [94, 0]
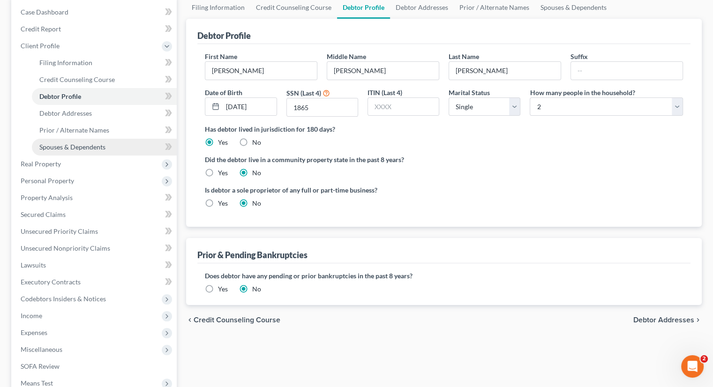
click at [108, 147] on link "Spouses & Dependents" at bounding box center [104, 147] width 145 height 17
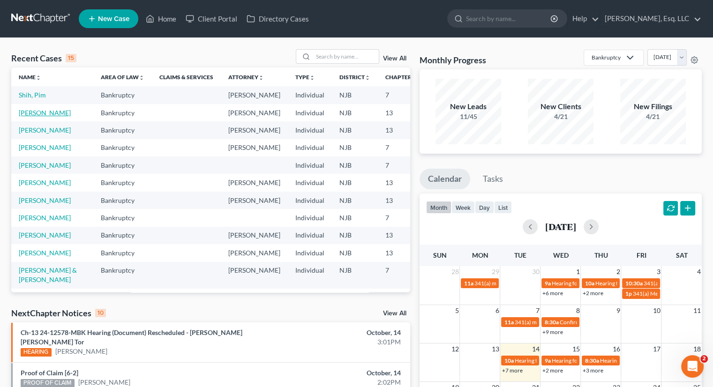
click at [34, 115] on link "[PERSON_NAME]" at bounding box center [45, 113] width 52 height 8
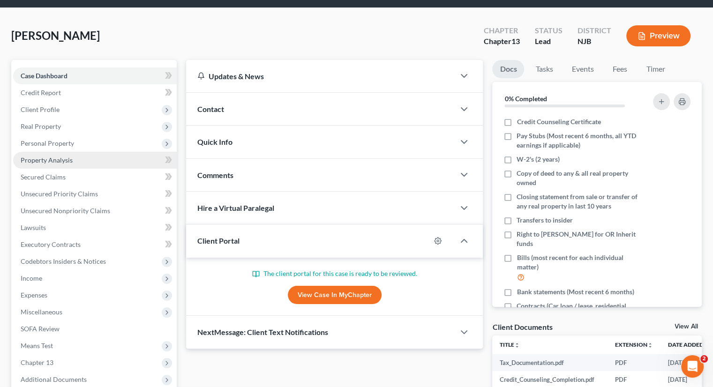
scroll to position [94, 0]
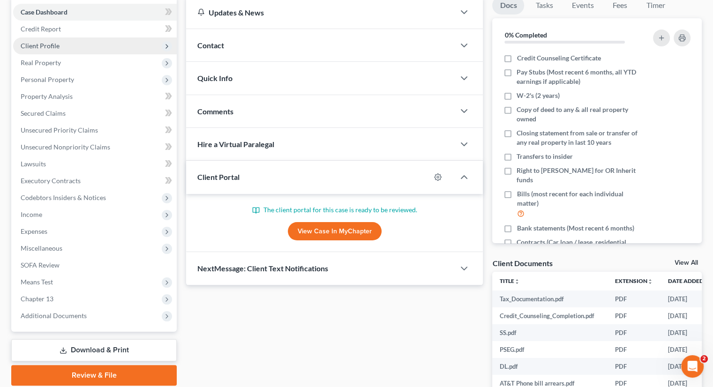
click at [47, 45] on span "Client Profile" at bounding box center [40, 46] width 39 height 8
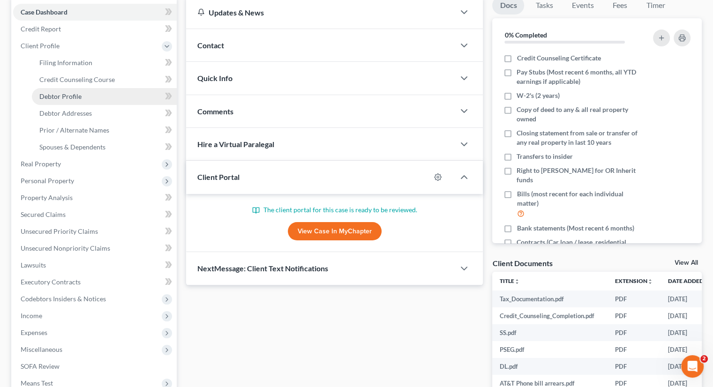
click at [72, 93] on span "Debtor Profile" at bounding box center [60, 96] width 42 height 8
select select "0"
select select "1"
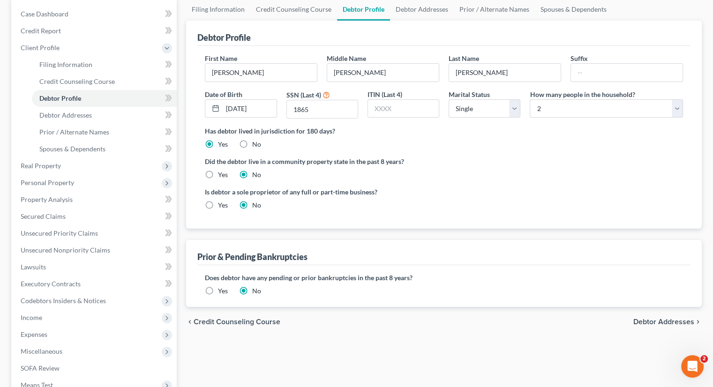
scroll to position [47, 0]
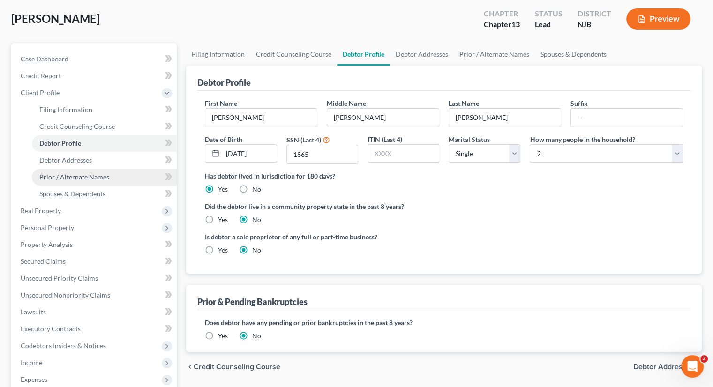
click at [96, 175] on span "Prior / Alternate Names" at bounding box center [74, 177] width 70 height 8
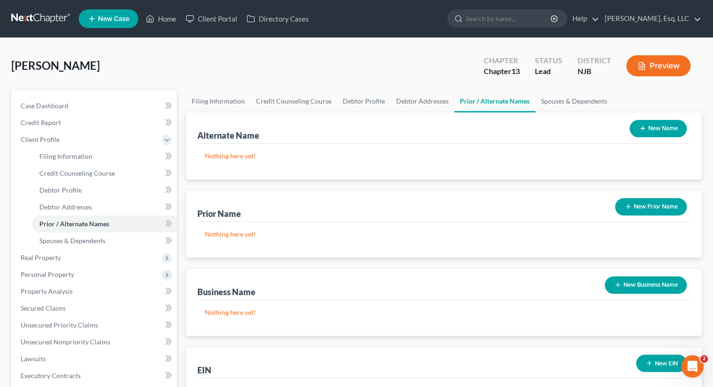
click at [665, 128] on button "New Name" at bounding box center [658, 128] width 57 height 17
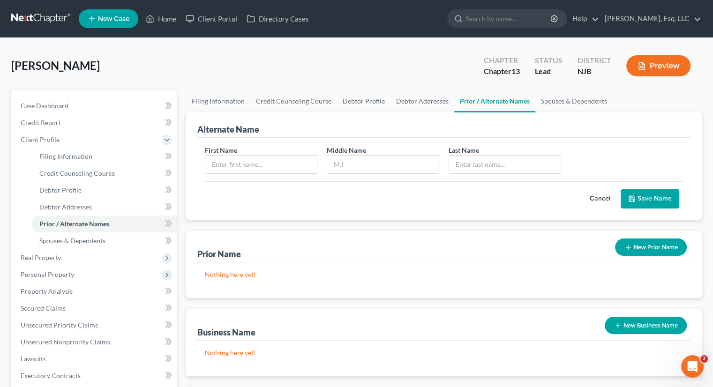
click at [221, 151] on label "First Name" at bounding box center [221, 150] width 32 height 10
click at [218, 160] on input "text" at bounding box center [261, 165] width 112 height 18
click at [230, 165] on input "text" at bounding box center [261, 165] width 112 height 18
type input "[PERSON_NAME]"
type input "m"
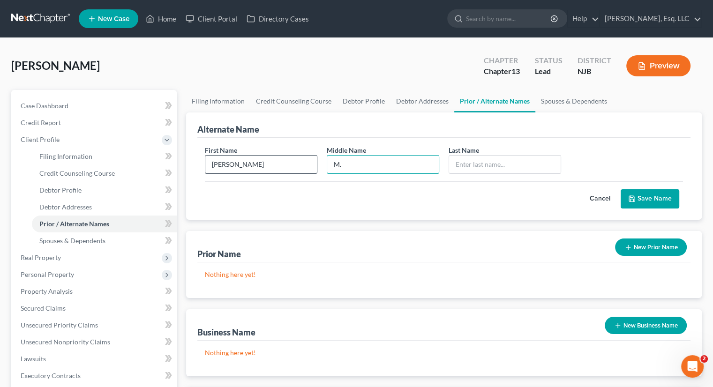
type input "M."
type input "[PERSON_NAME]"
click at [632, 197] on icon "submit" at bounding box center [633, 199] width 8 height 8
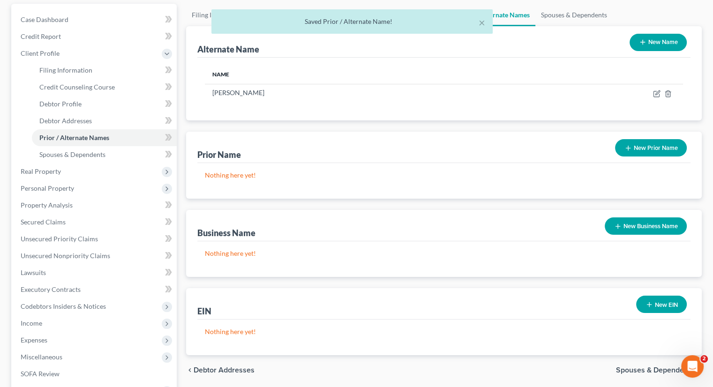
scroll to position [188, 0]
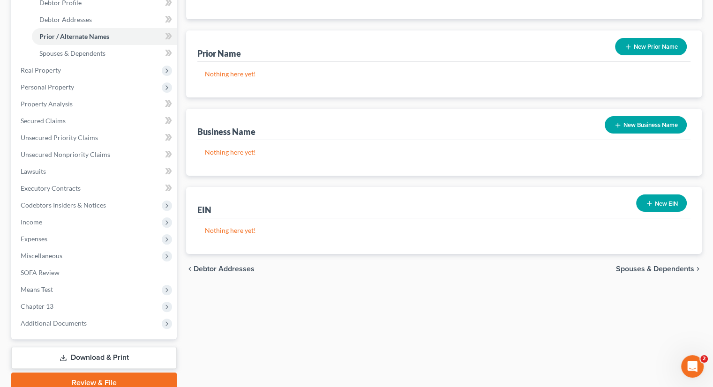
click at [412, 356] on div "Filing Information Credit Counseling Course Debtor Profile Debtor Addresses Pri…" at bounding box center [444, 147] width 525 height 491
click at [355, 345] on div "Filing Information Credit Counseling Course Debtor Profile Debtor Addresses Pri…" at bounding box center [444, 147] width 525 height 491
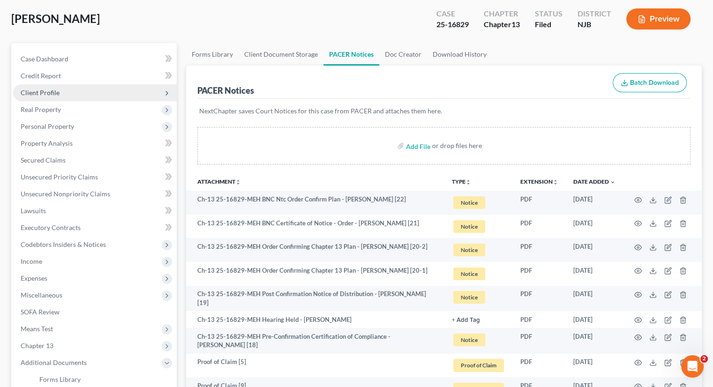
click at [56, 92] on span "Client Profile" at bounding box center [40, 93] width 39 height 8
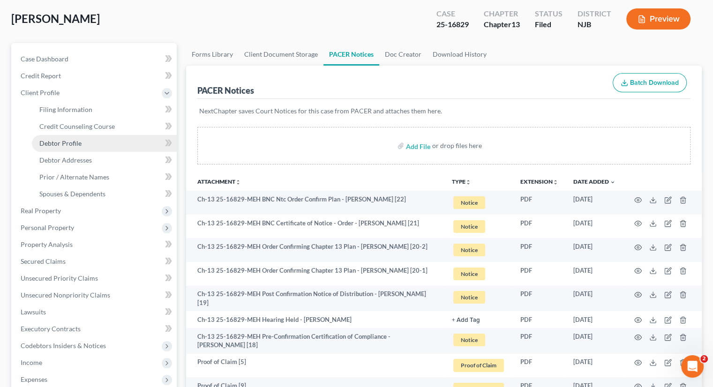
click at [75, 144] on span "Debtor Profile" at bounding box center [60, 143] width 42 height 8
select select "0"
select select "2"
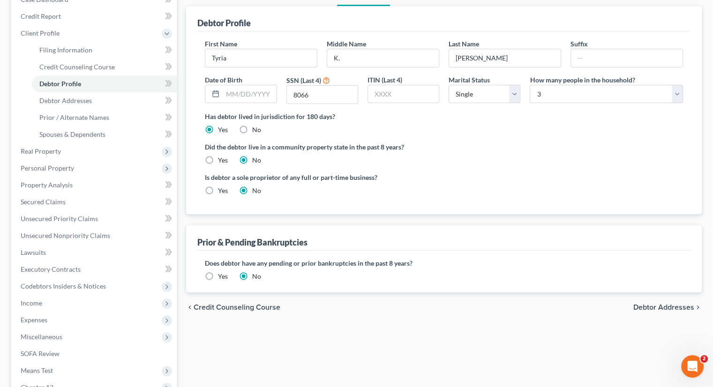
scroll to position [141, 0]
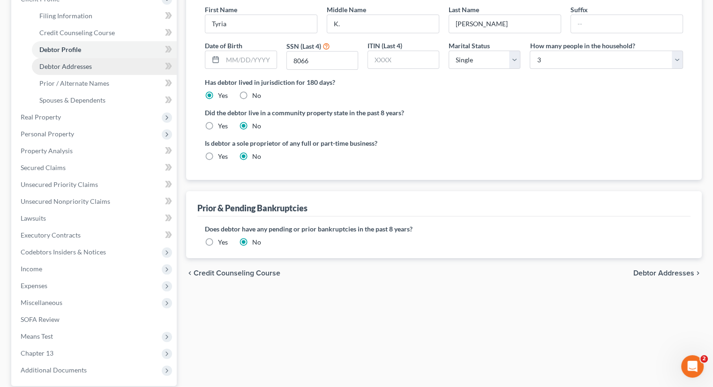
click at [75, 63] on span "Debtor Addresses" at bounding box center [65, 66] width 53 height 8
